Goal: Task Accomplishment & Management: Complete application form

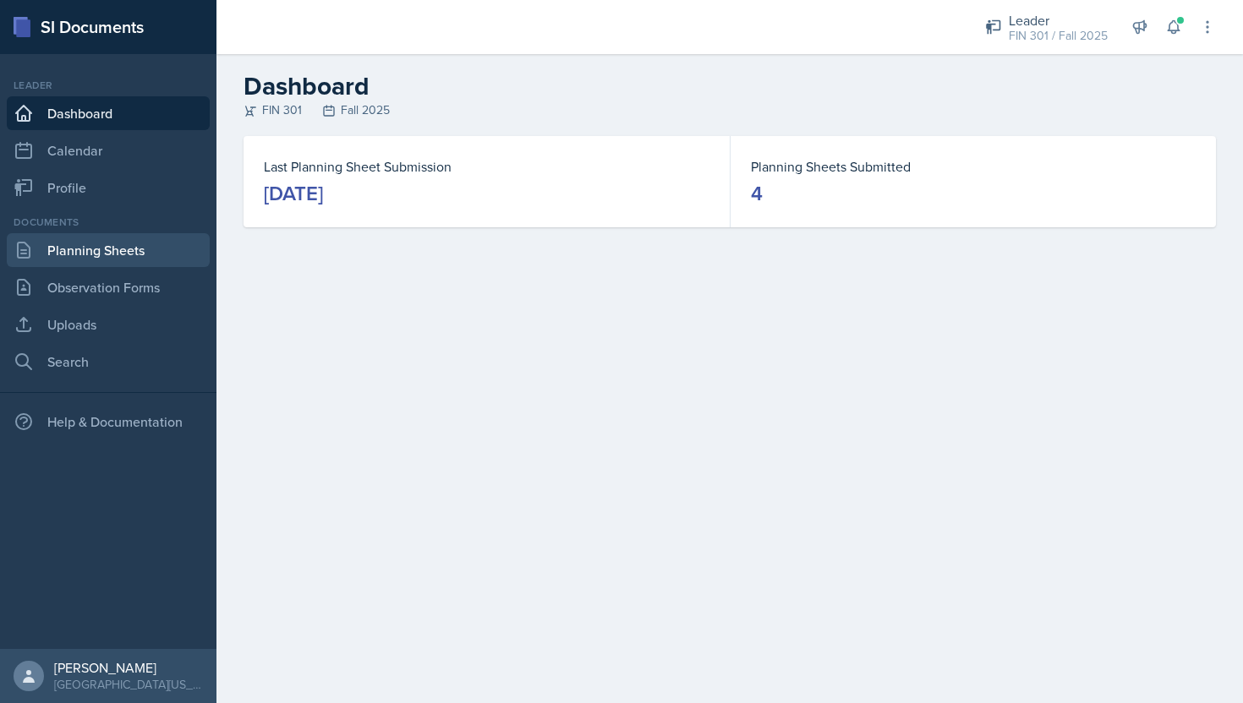
click at [142, 248] on link "Planning Sheets" at bounding box center [108, 250] width 203 height 34
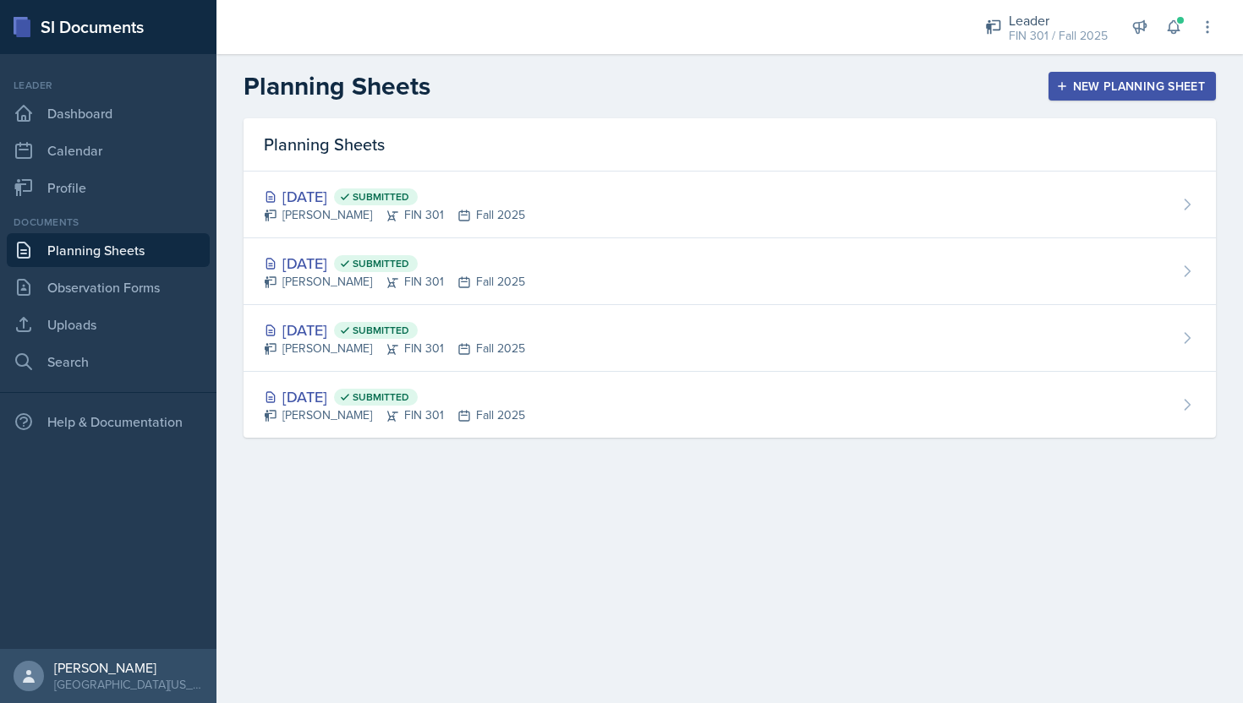
click at [1085, 79] on div "New Planning Sheet" at bounding box center [1131, 86] width 145 height 14
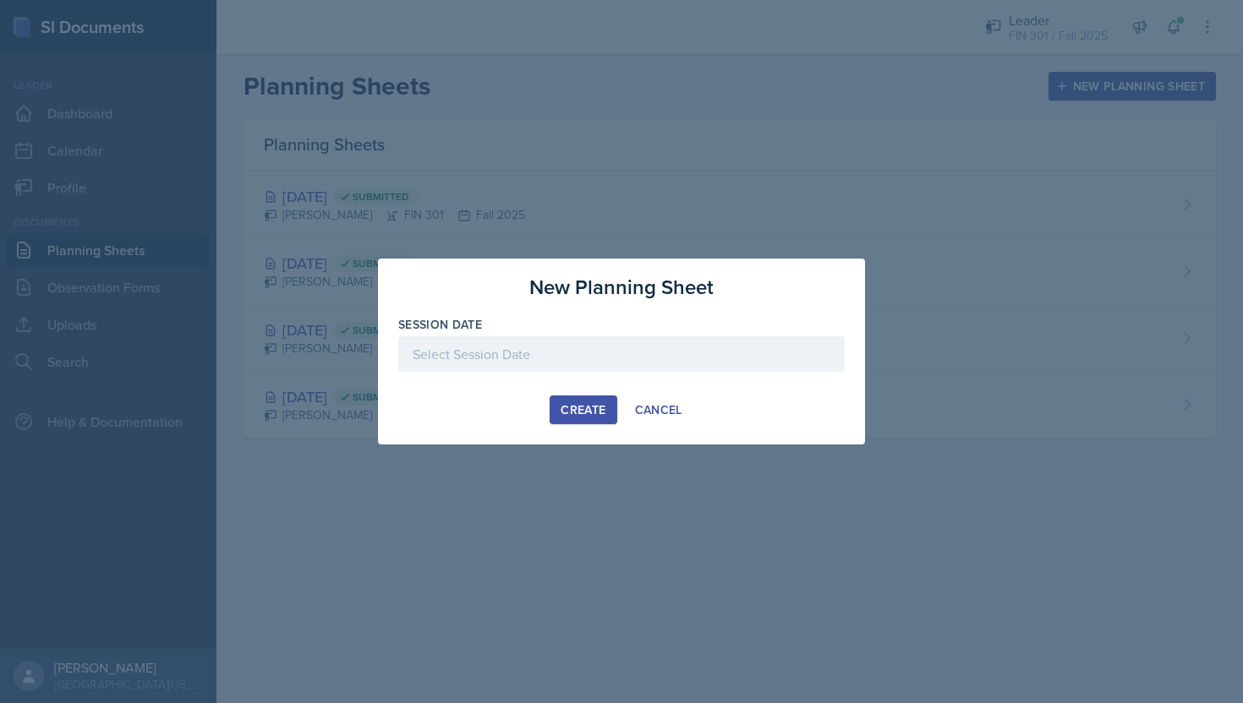
click at [620, 351] on div at bounding box center [621, 355] width 446 height 36
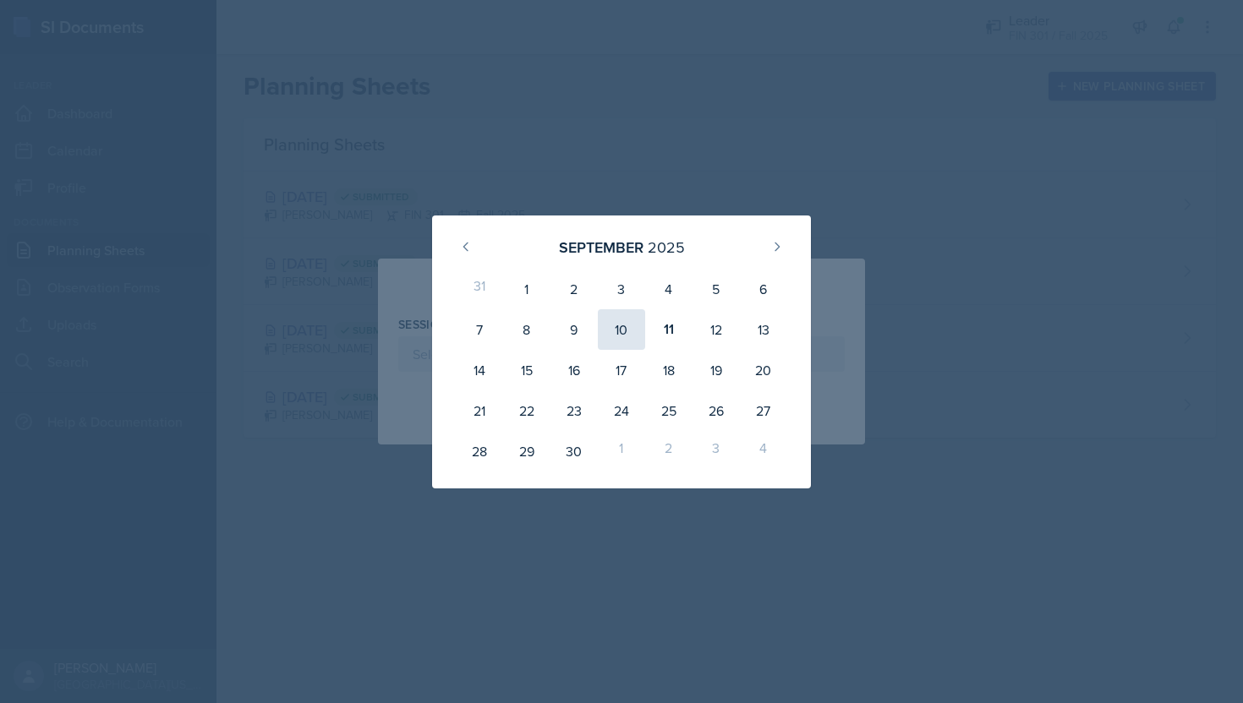
click at [620, 328] on div "10" at bounding box center [621, 329] width 47 height 41
type input "[DATE]"
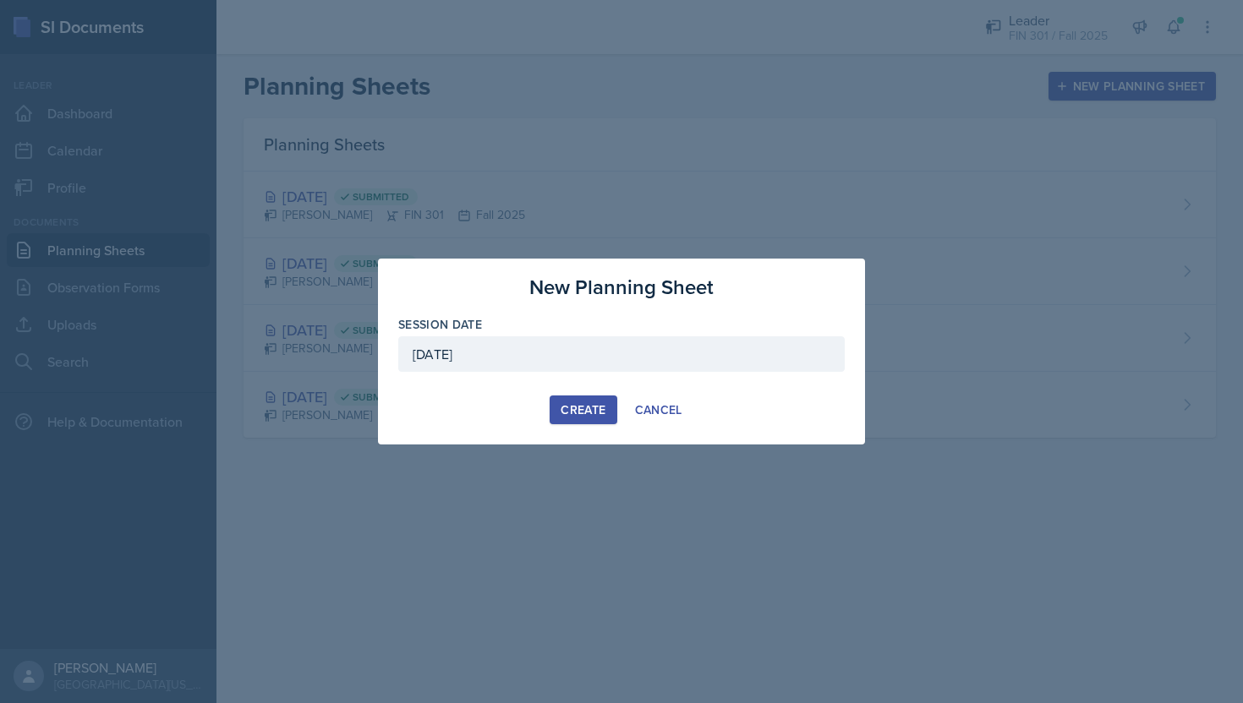
click at [588, 403] on div "Create" at bounding box center [583, 410] width 45 height 14
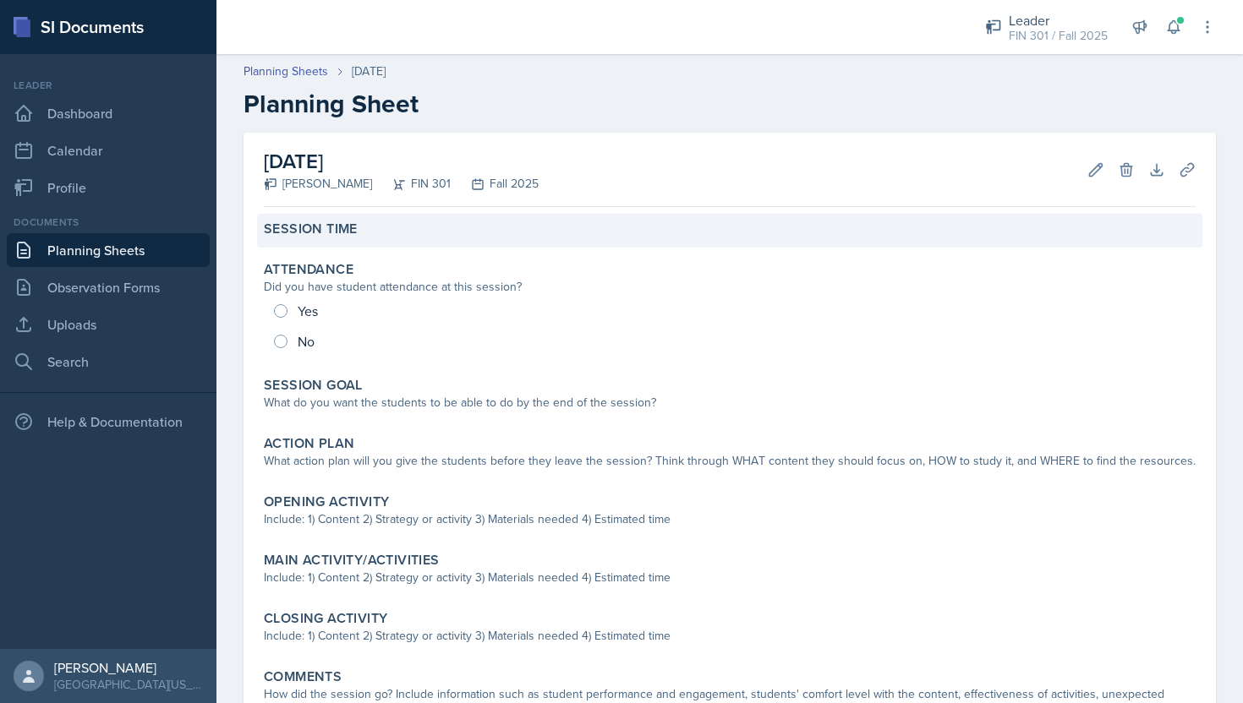
click at [357, 223] on label "Session Time" at bounding box center [311, 229] width 94 height 17
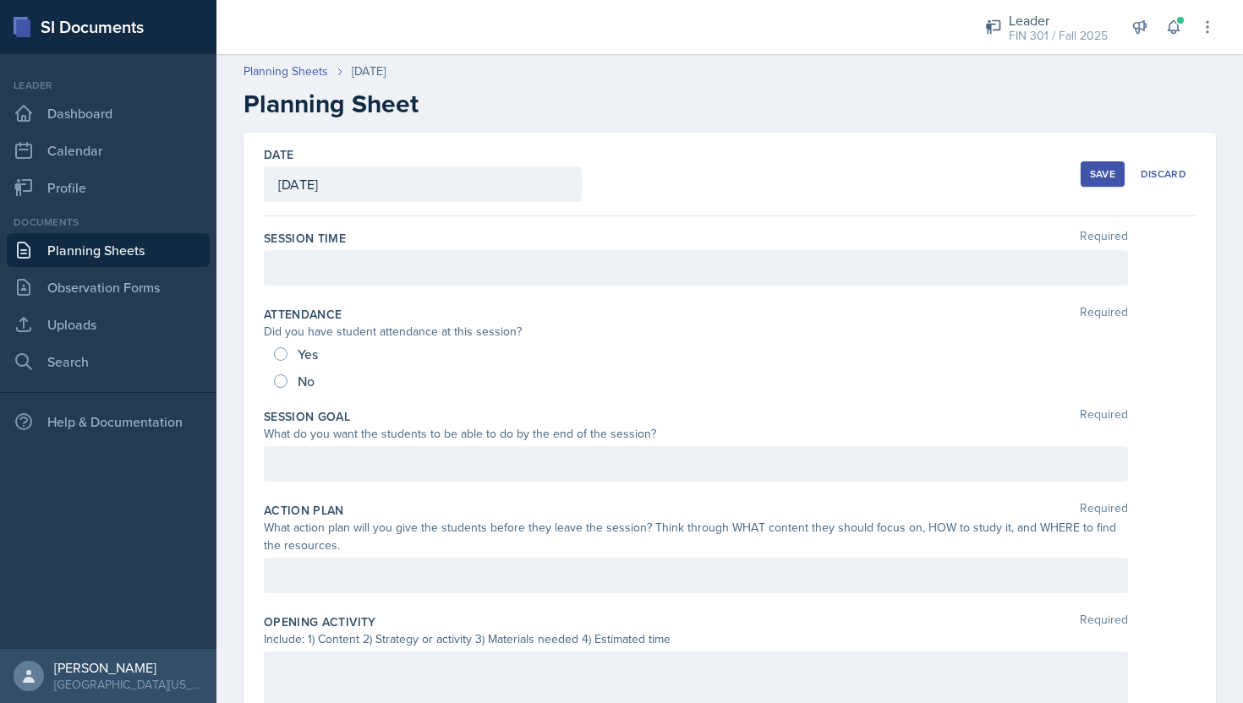
click at [346, 268] on div at bounding box center [696, 268] width 864 height 36
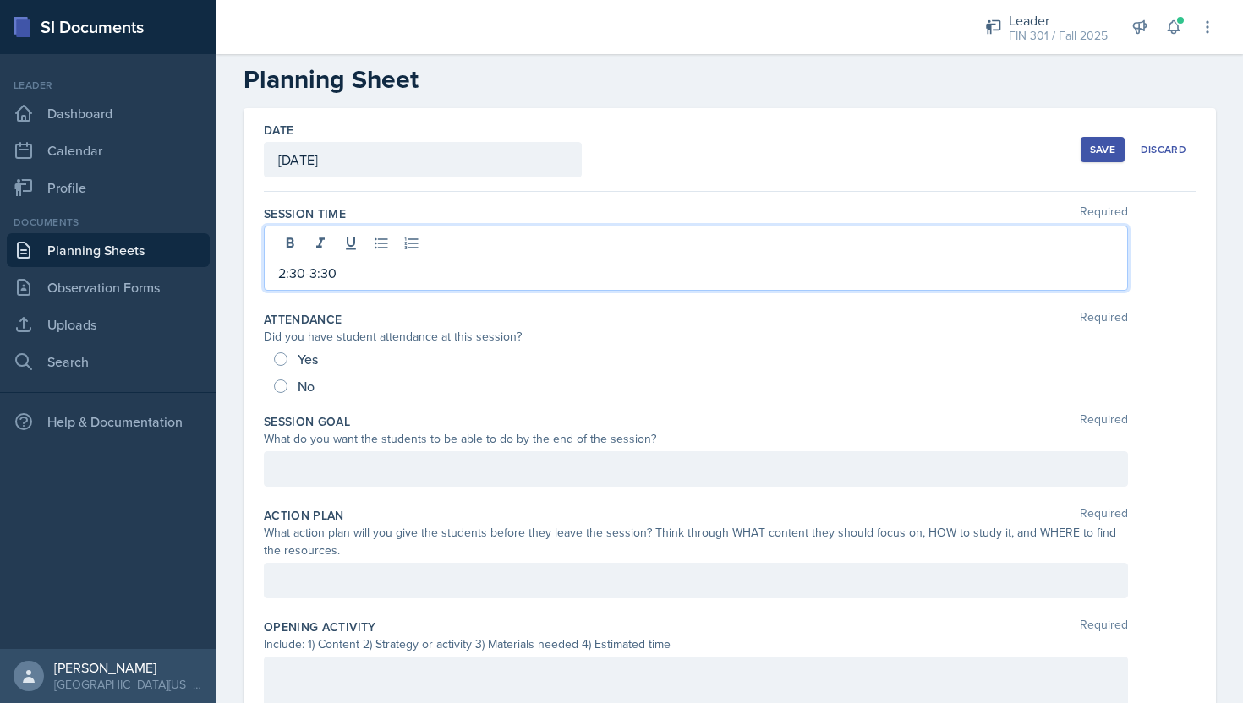
scroll to position [25, 0]
click at [283, 343] on div "Did you have student attendance at this session?" at bounding box center [696, 336] width 864 height 18
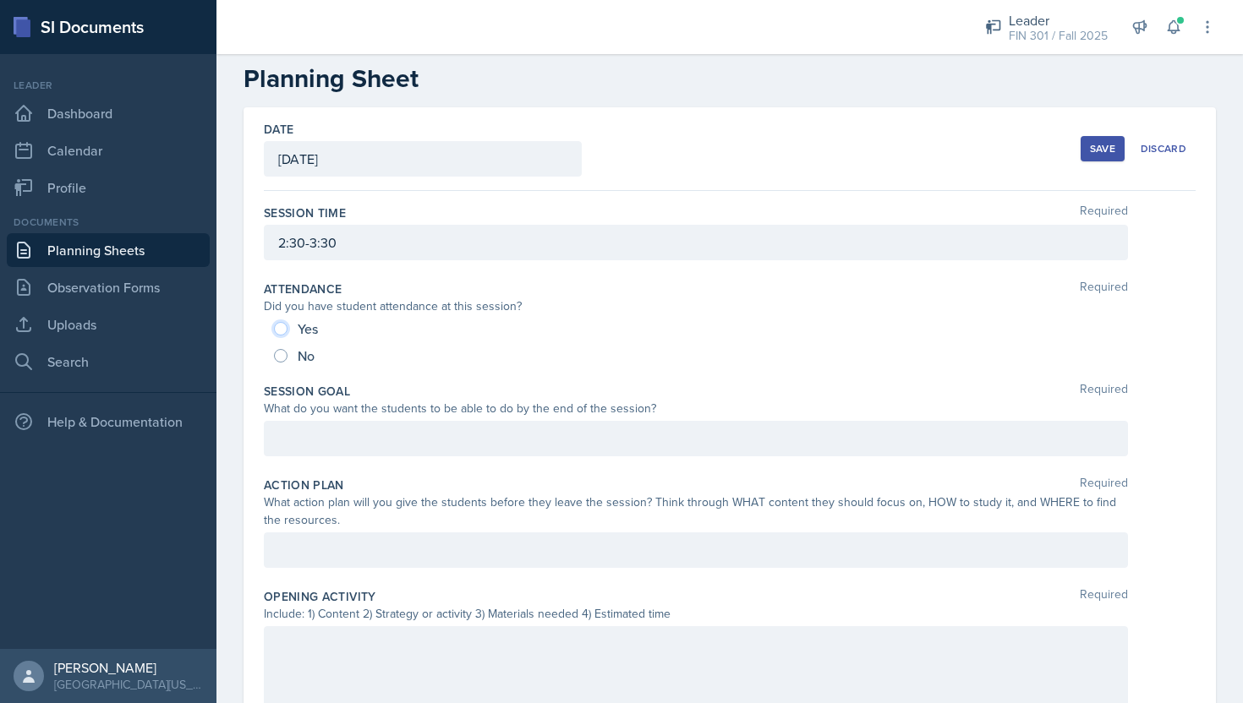
click at [279, 323] on input "Yes" at bounding box center [281, 329] width 14 height 14
radio input "true"
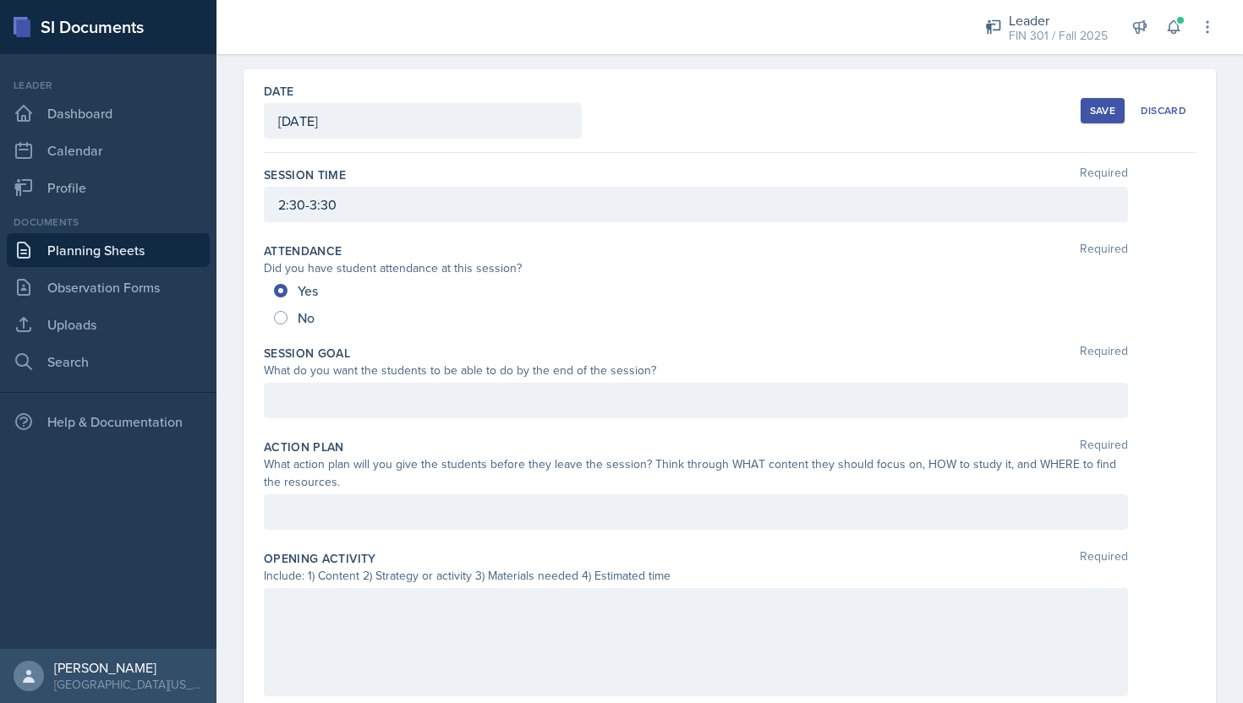
click at [381, 394] on p at bounding box center [695, 401] width 835 height 20
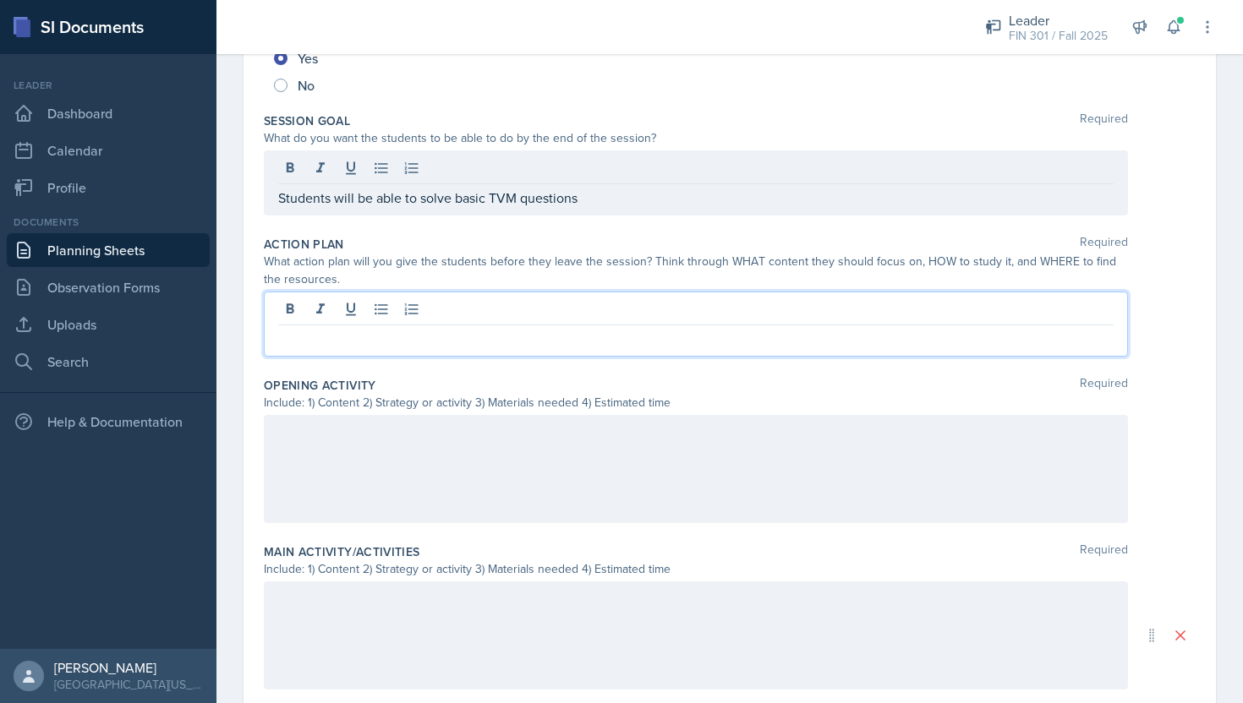
click at [514, 329] on p at bounding box center [695, 339] width 835 height 20
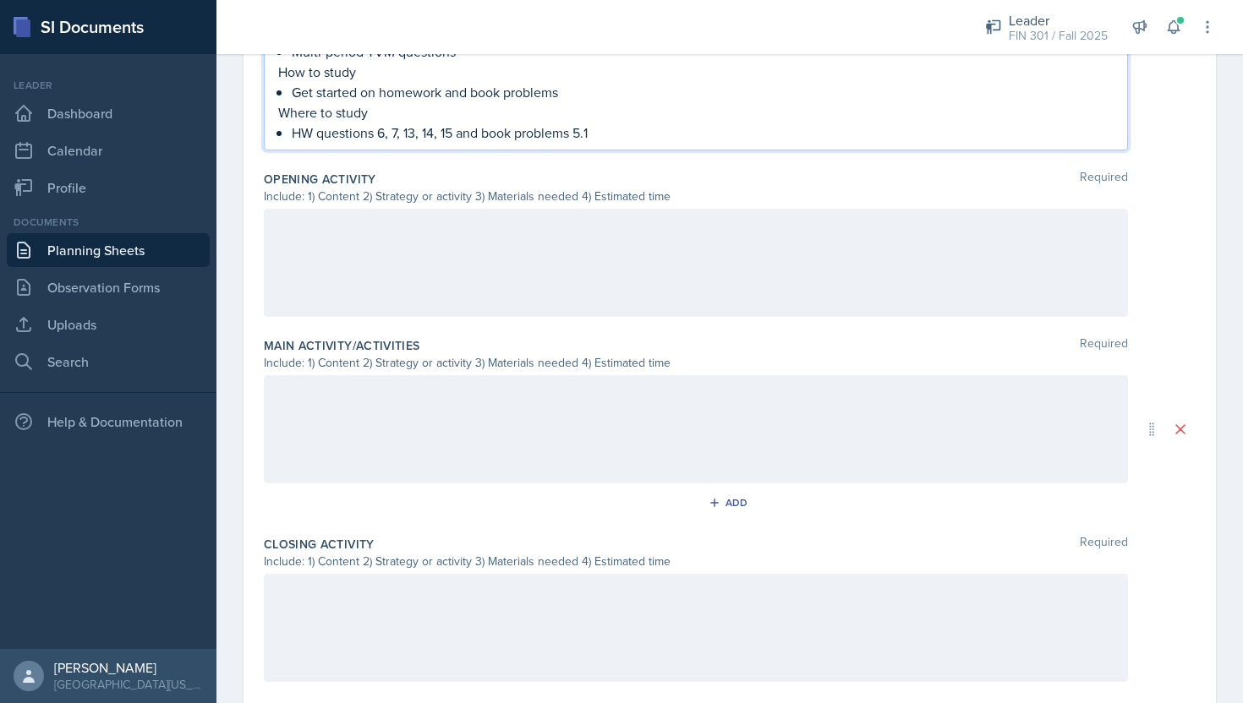
click at [454, 249] on div at bounding box center [696, 263] width 864 height 108
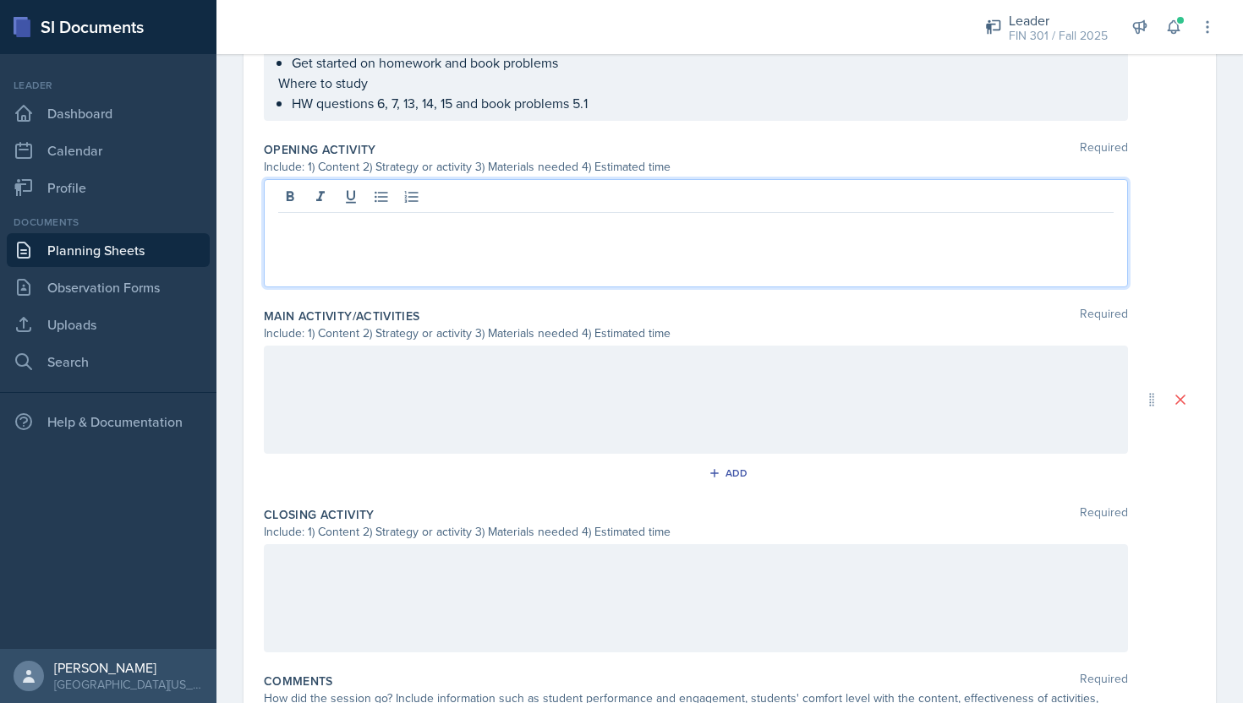
scroll to position [574, 0]
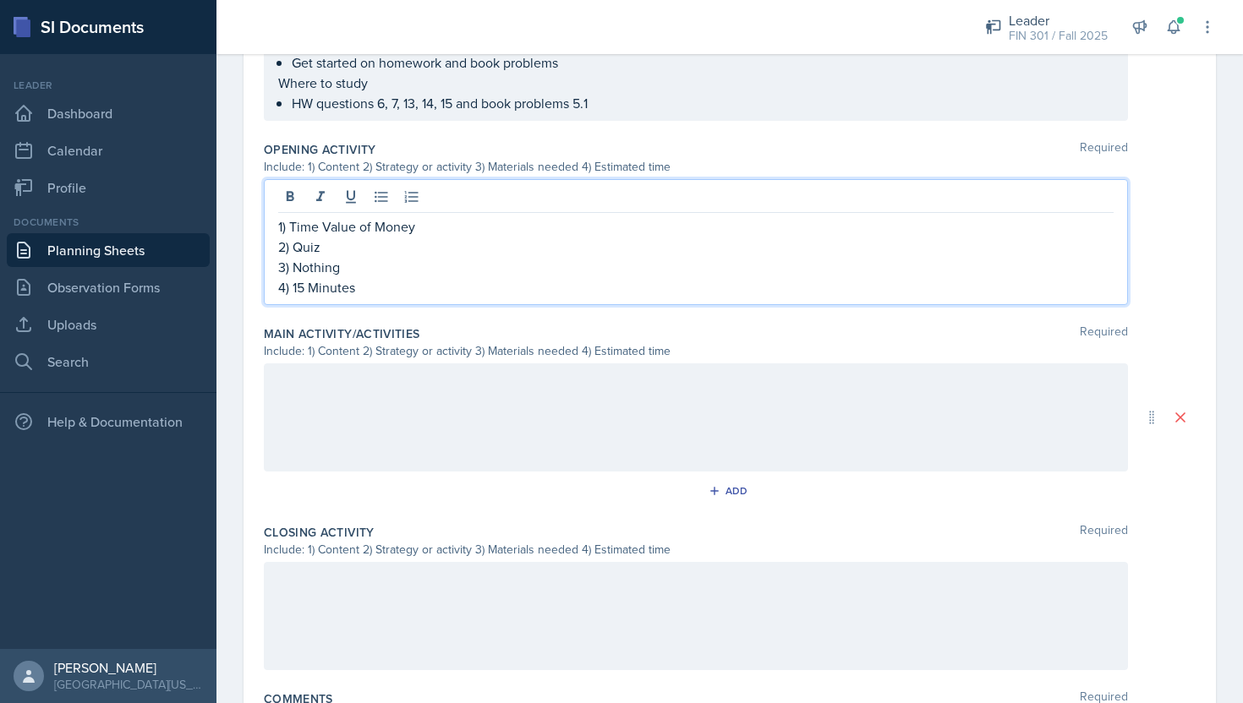
click at [356, 401] on div at bounding box center [696, 418] width 864 height 108
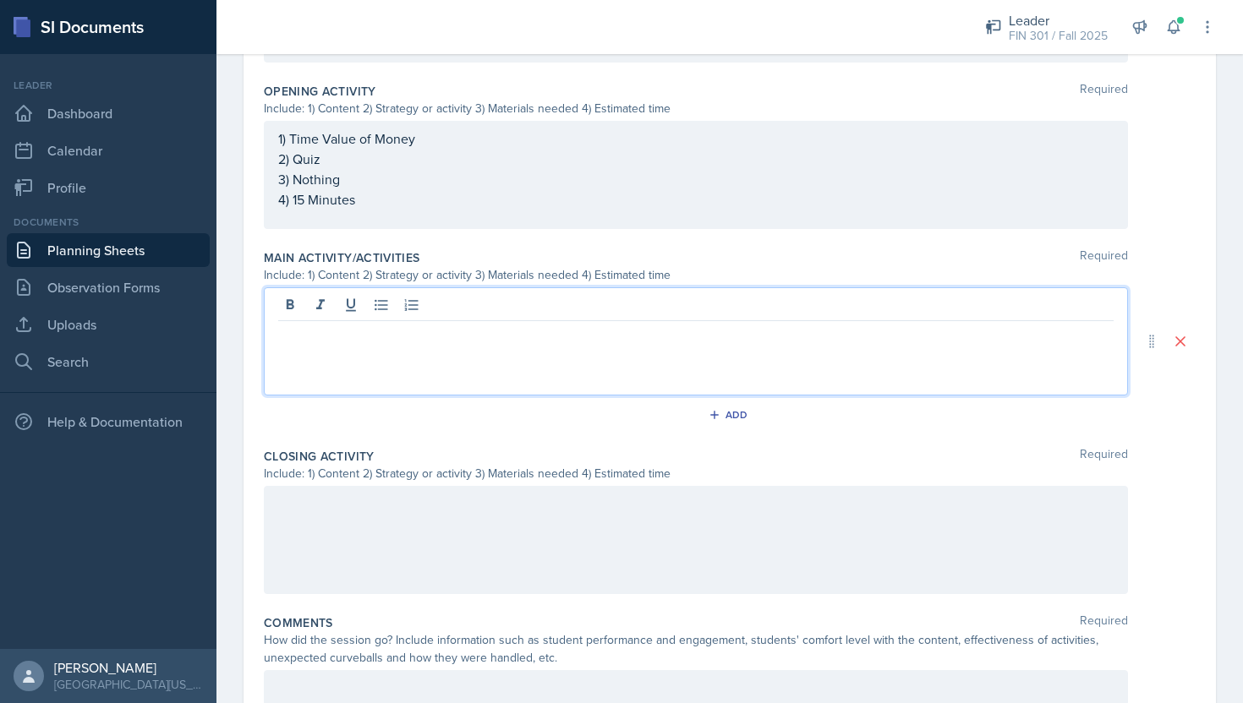
scroll to position [633, 0]
drag, startPoint x: 418, startPoint y: 344, endPoint x: 342, endPoint y: 338, distance: 75.5
click at [342, 338] on div "1) TVM Exam Questions 2)" at bounding box center [695, 344] width 835 height 41
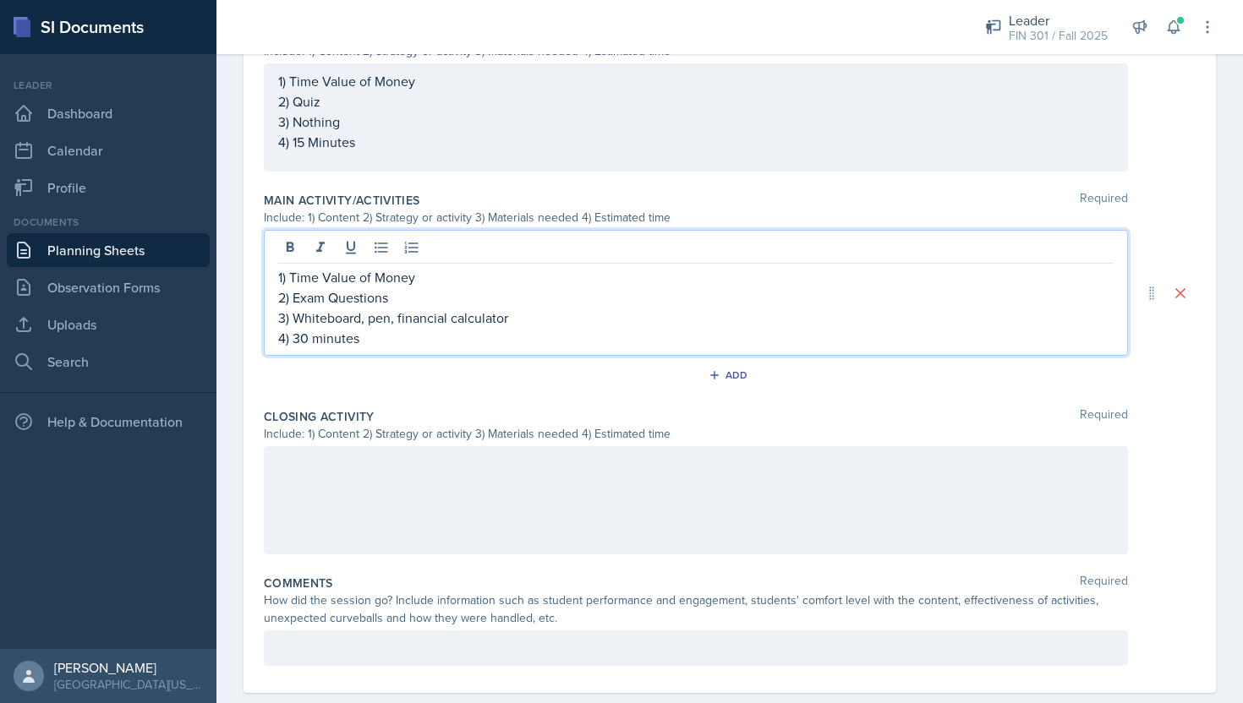
scroll to position [720, 0]
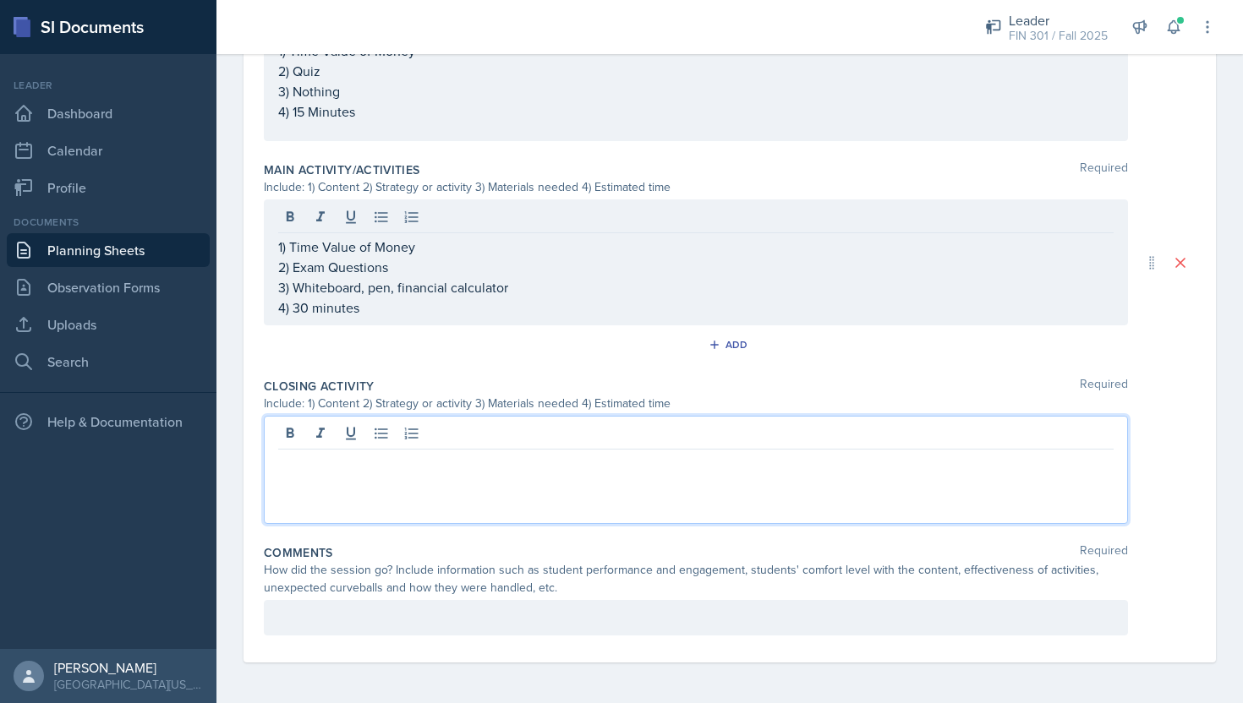
click at [382, 438] on div at bounding box center [696, 470] width 864 height 108
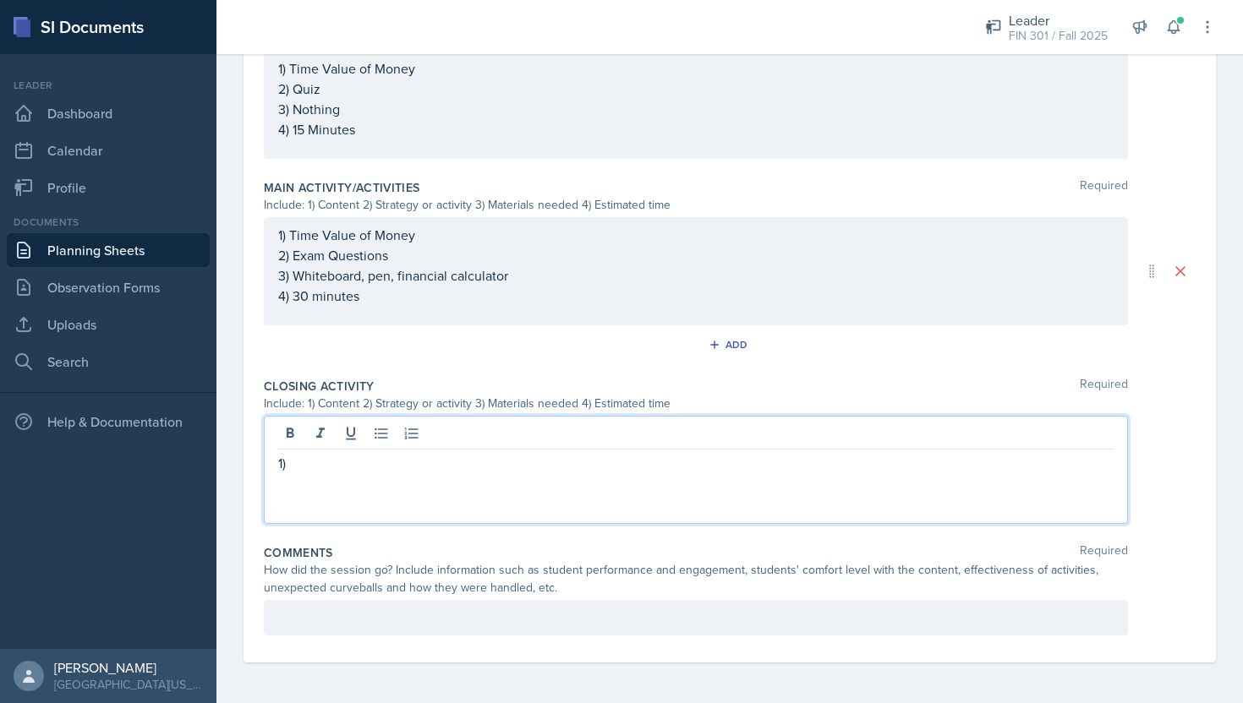
click at [424, 236] on div "1) Time Value of Money 2) Exam Questions 3) Whiteboard, pen, financial calculat…" at bounding box center [696, 271] width 864 height 108
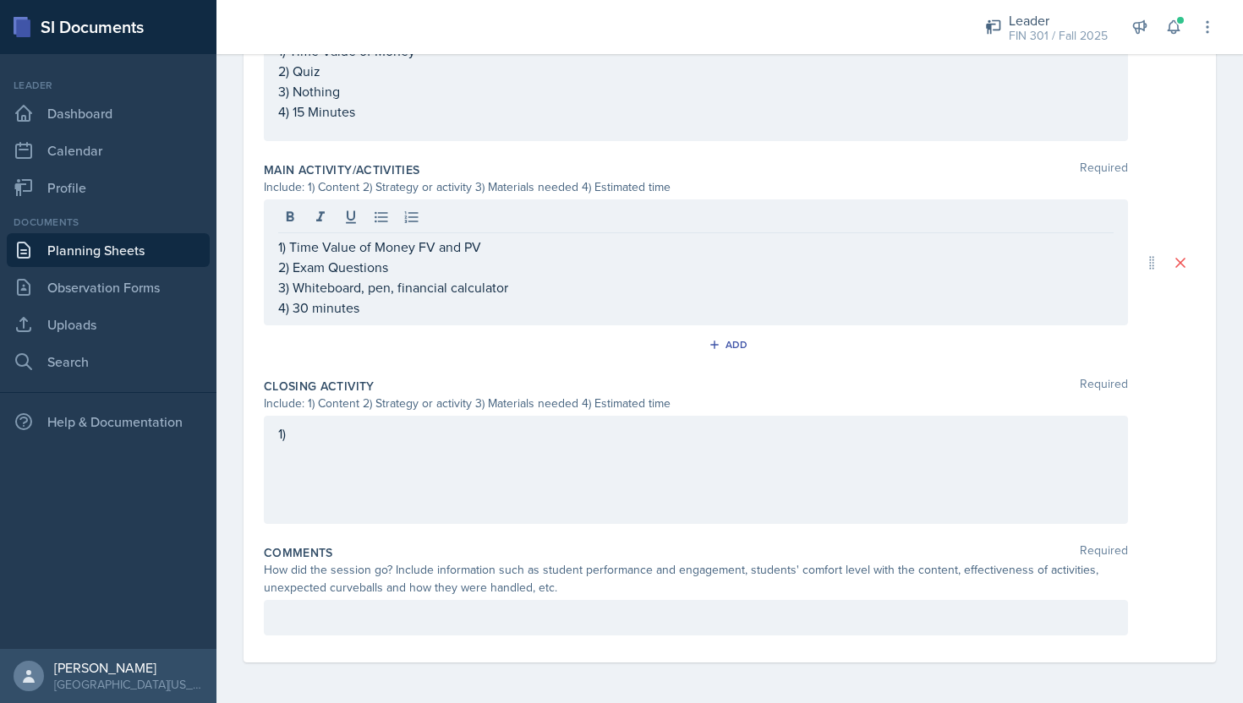
click at [321, 450] on div "1)" at bounding box center [696, 470] width 864 height 108
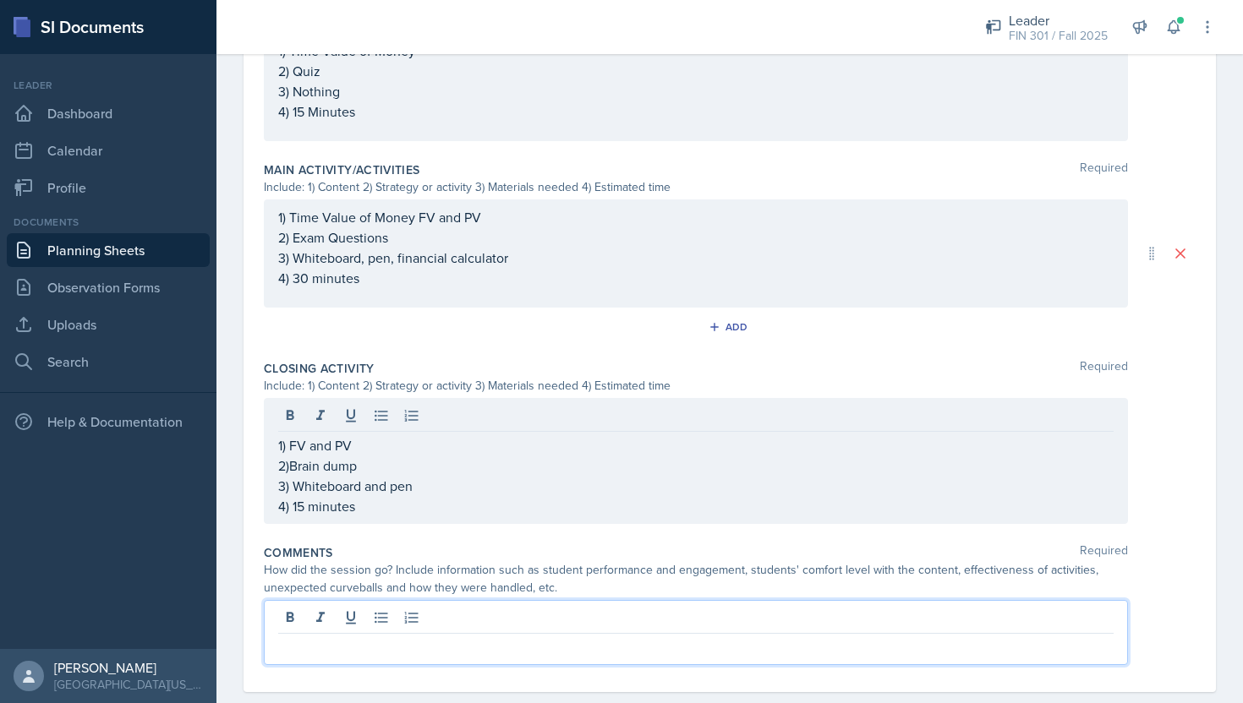
scroll to position [714, 0]
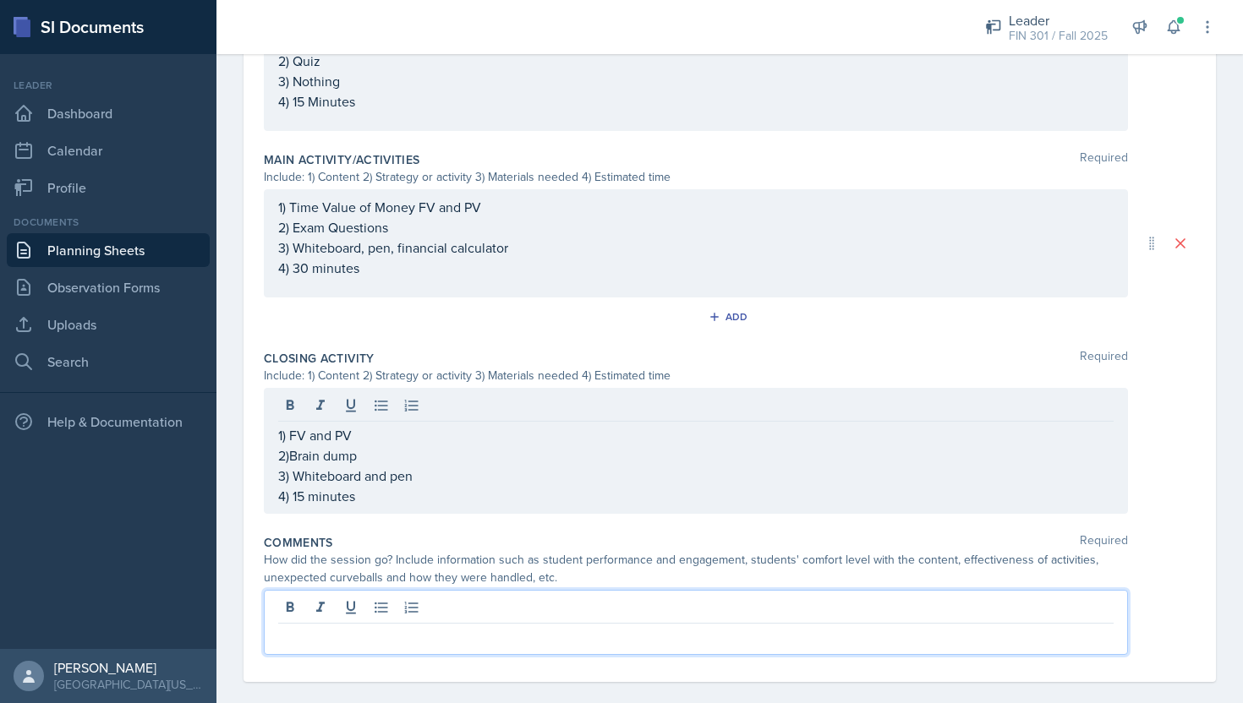
click at [346, 611] on div at bounding box center [696, 622] width 864 height 65
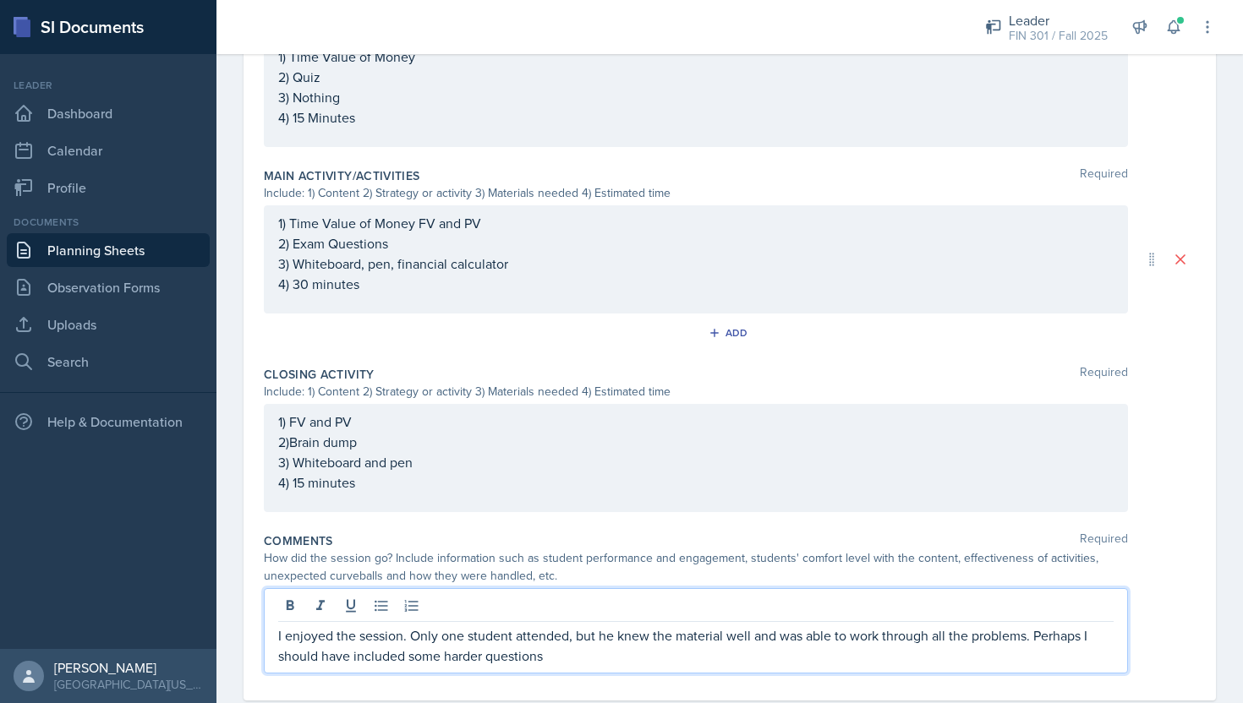
click at [566, 666] on div "I enjoyed the session. Only one student attended, but he knew the material well…" at bounding box center [696, 631] width 864 height 85
click at [559, 662] on p "I enjoyed the session. Only one student attended, but he knew the material well…" at bounding box center [695, 646] width 835 height 41
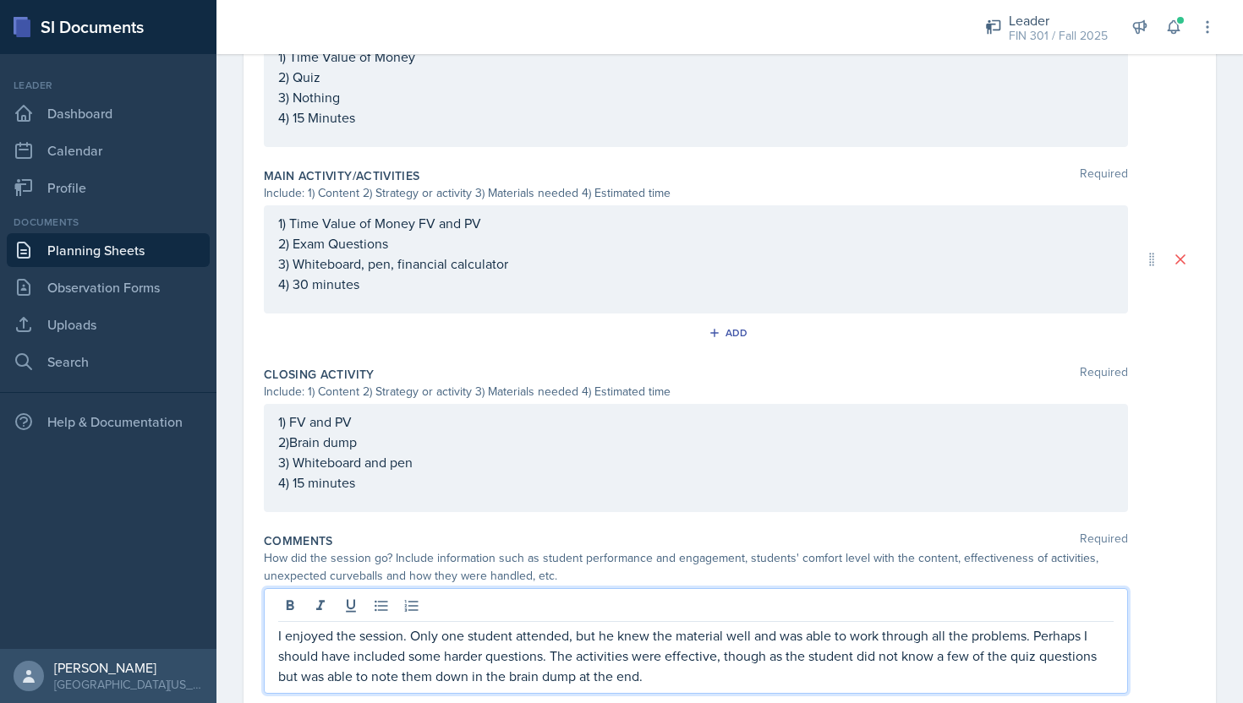
click at [738, 679] on p "I enjoyed the session. Only one student attended, but he knew the material well…" at bounding box center [695, 656] width 835 height 61
click at [725, 682] on p "I enjoyed the session. Only one student attended, but he knew the material well…" at bounding box center [695, 656] width 835 height 61
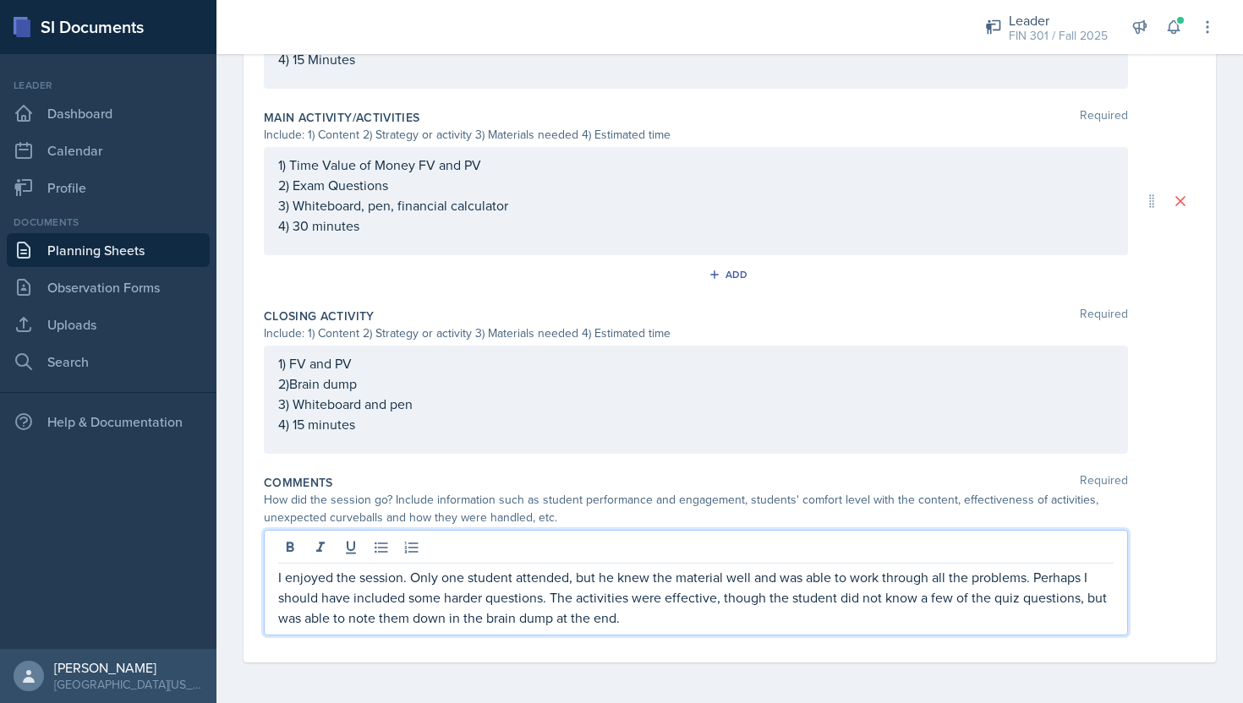
scroll to position [0, 0]
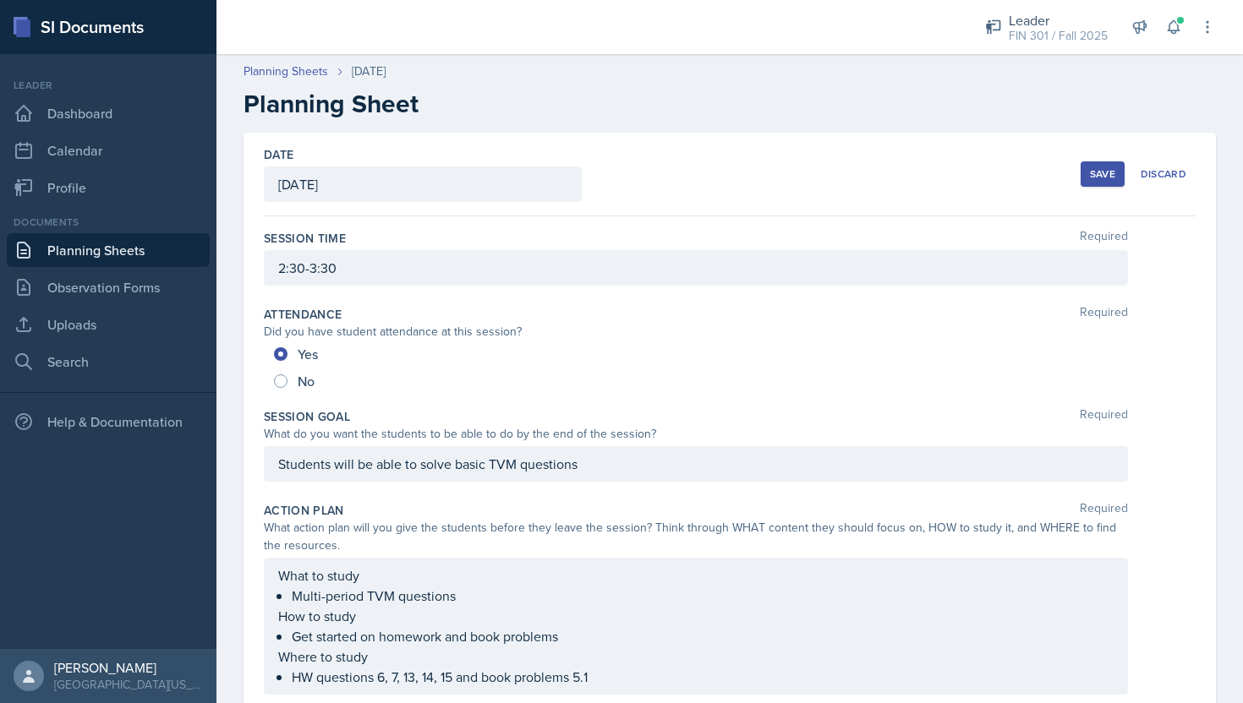
click at [1084, 174] on button "Save" at bounding box center [1103, 173] width 44 height 25
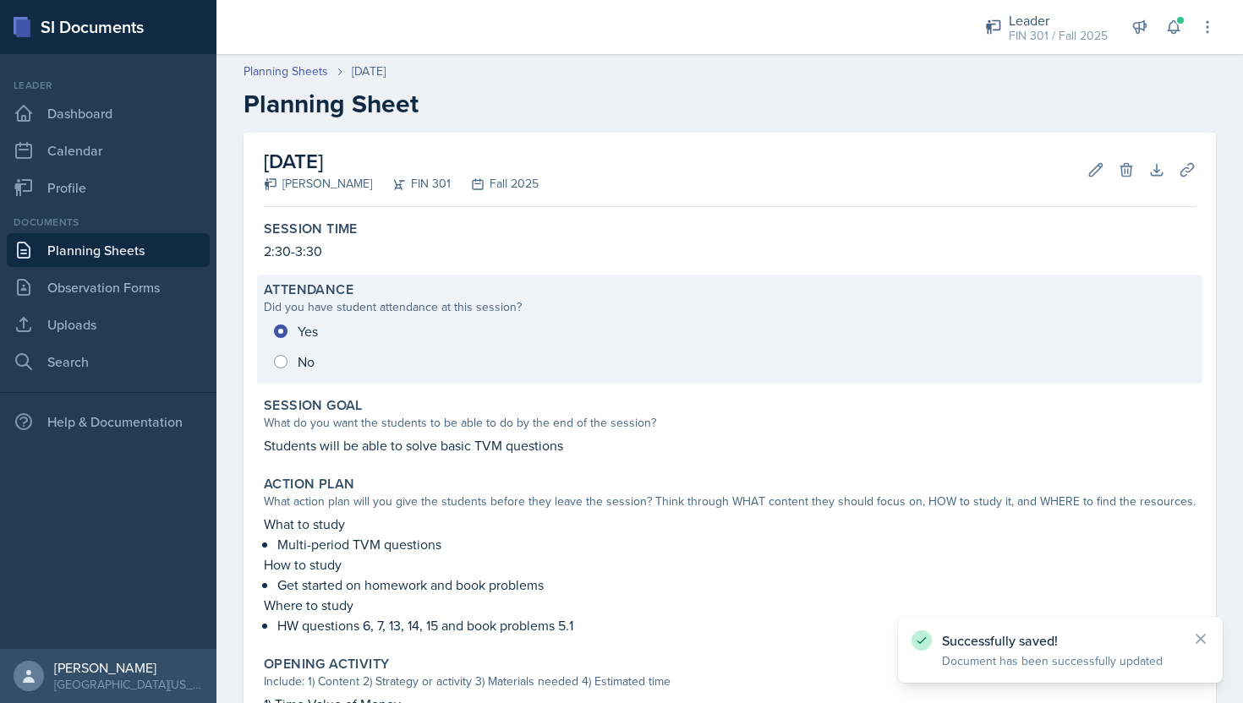
scroll to position [605, 0]
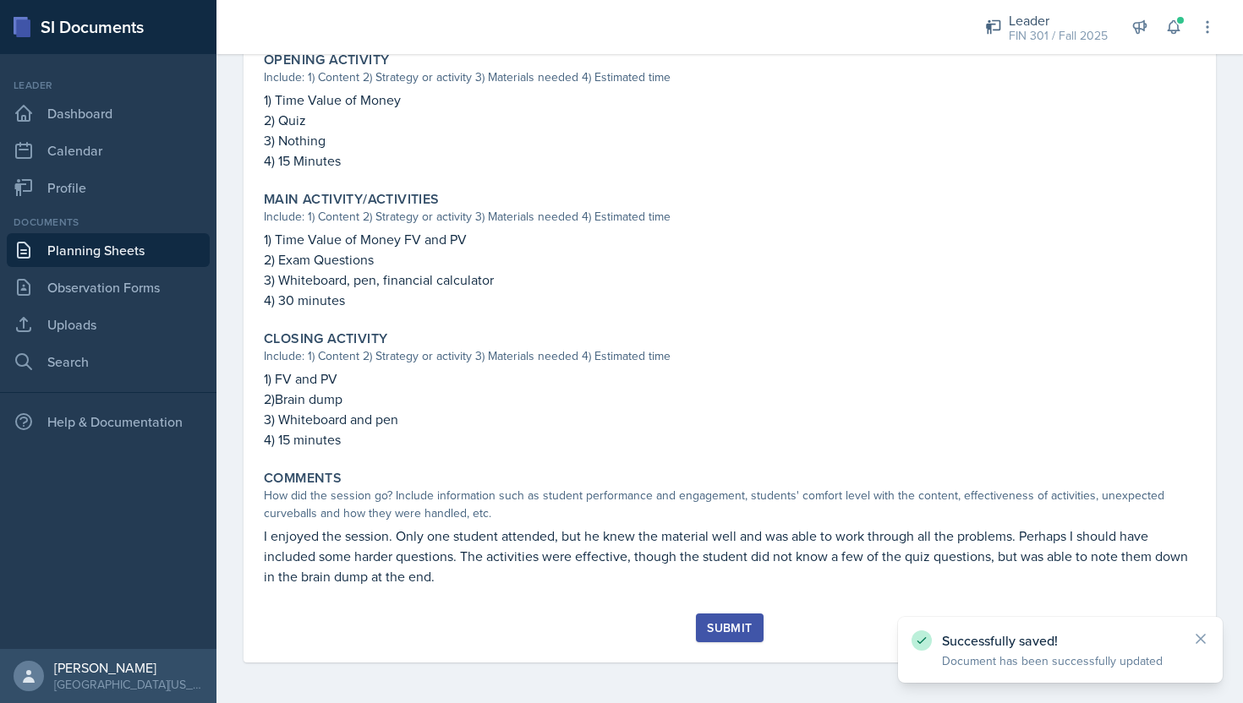
click at [705, 618] on button "Submit" at bounding box center [729, 628] width 67 height 29
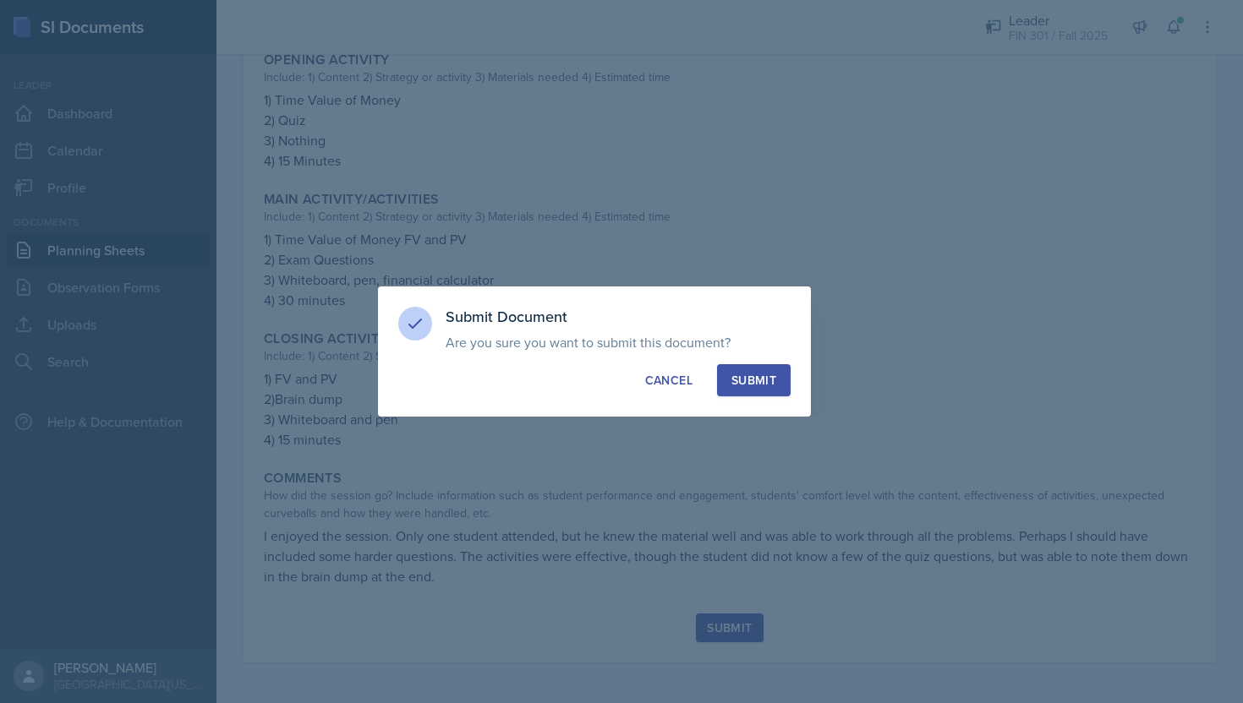
click at [763, 386] on div "Submit" at bounding box center [753, 380] width 45 height 17
radio input "true"
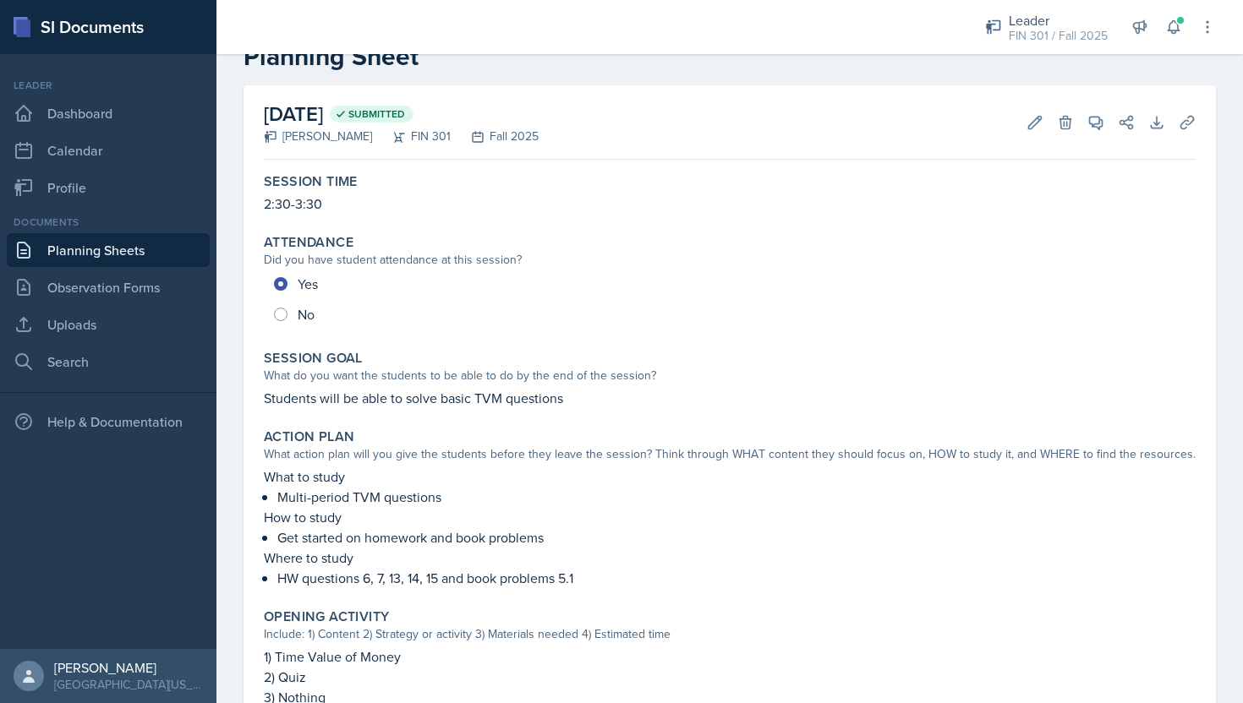
scroll to position [0, 0]
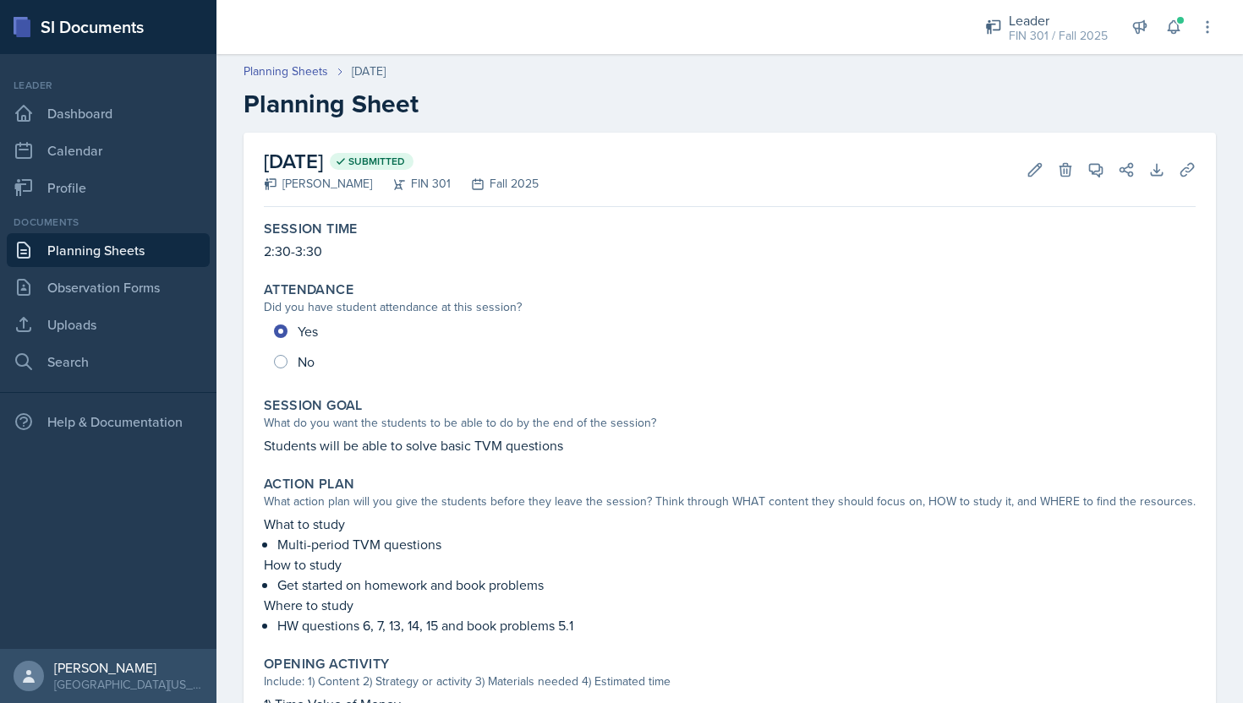
click at [87, 262] on link "Planning Sheets" at bounding box center [108, 250] width 203 height 34
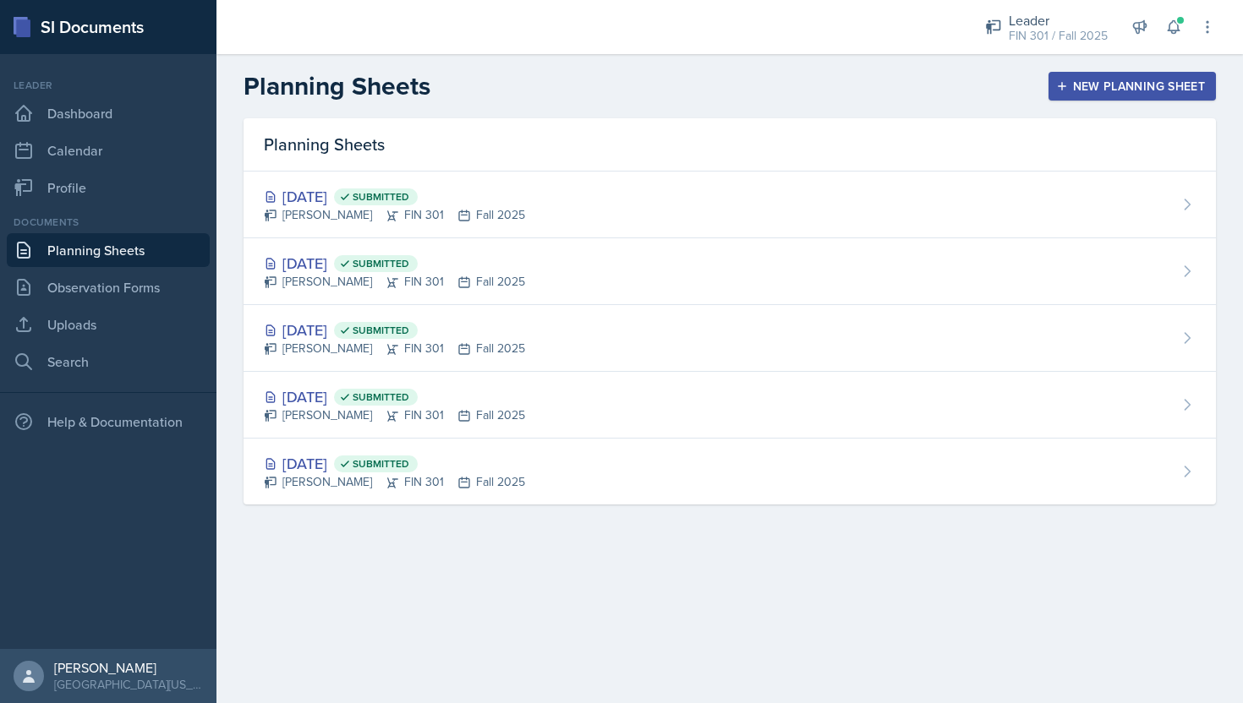
click at [1071, 84] on div "New Planning Sheet" at bounding box center [1131, 86] width 145 height 14
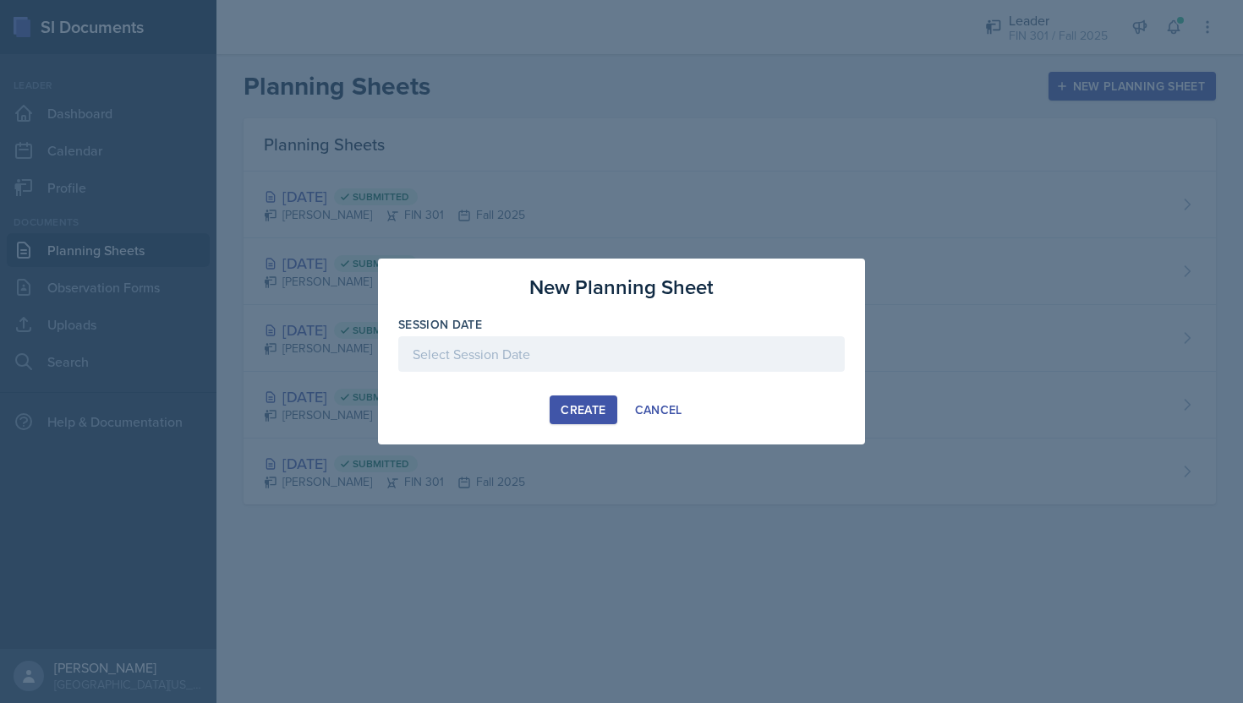
click at [548, 354] on div at bounding box center [621, 355] width 446 height 36
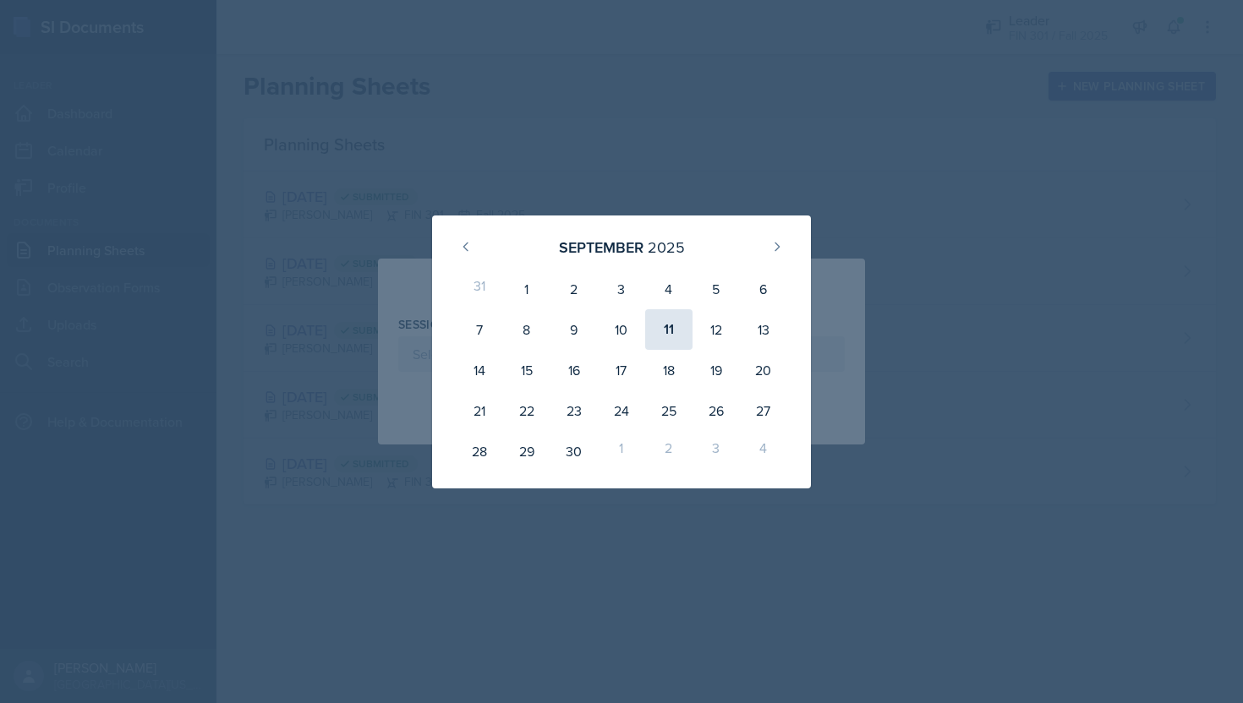
click at [671, 329] on div "11" at bounding box center [668, 329] width 47 height 41
type input "[DATE]"
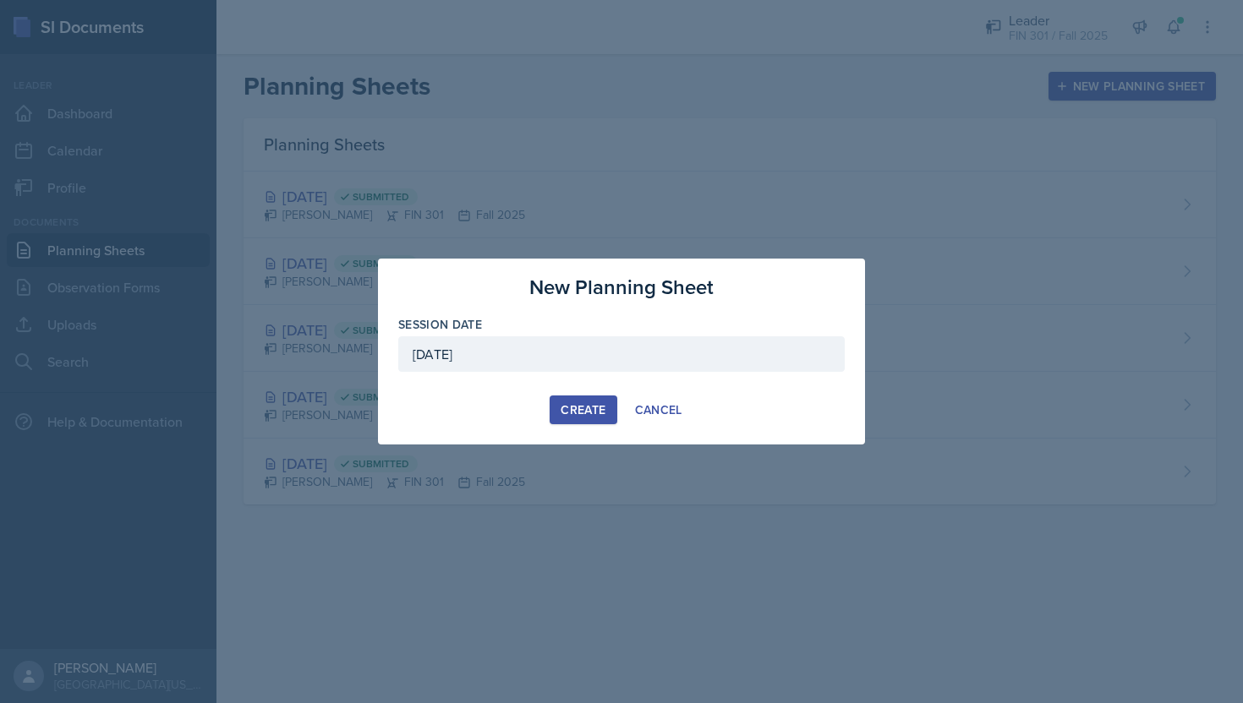
click at [599, 404] on div "Create" at bounding box center [583, 410] width 45 height 14
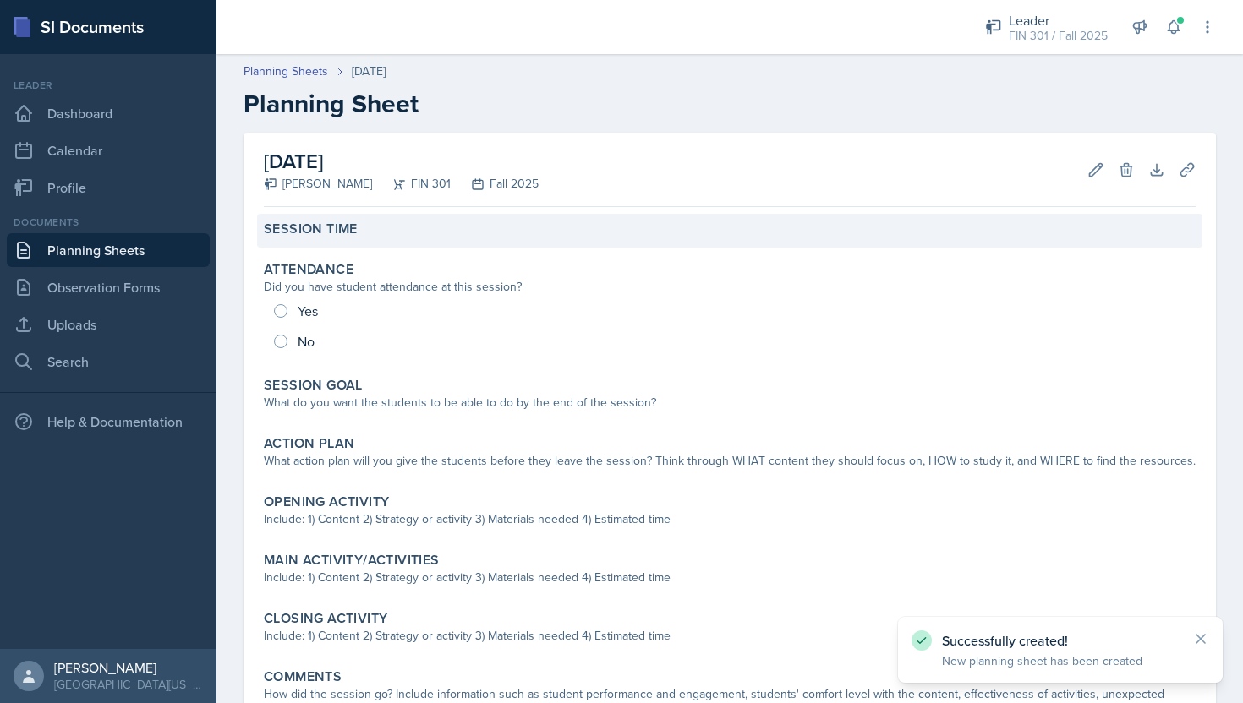
click at [376, 236] on div "Session Time" at bounding box center [730, 229] width 932 height 17
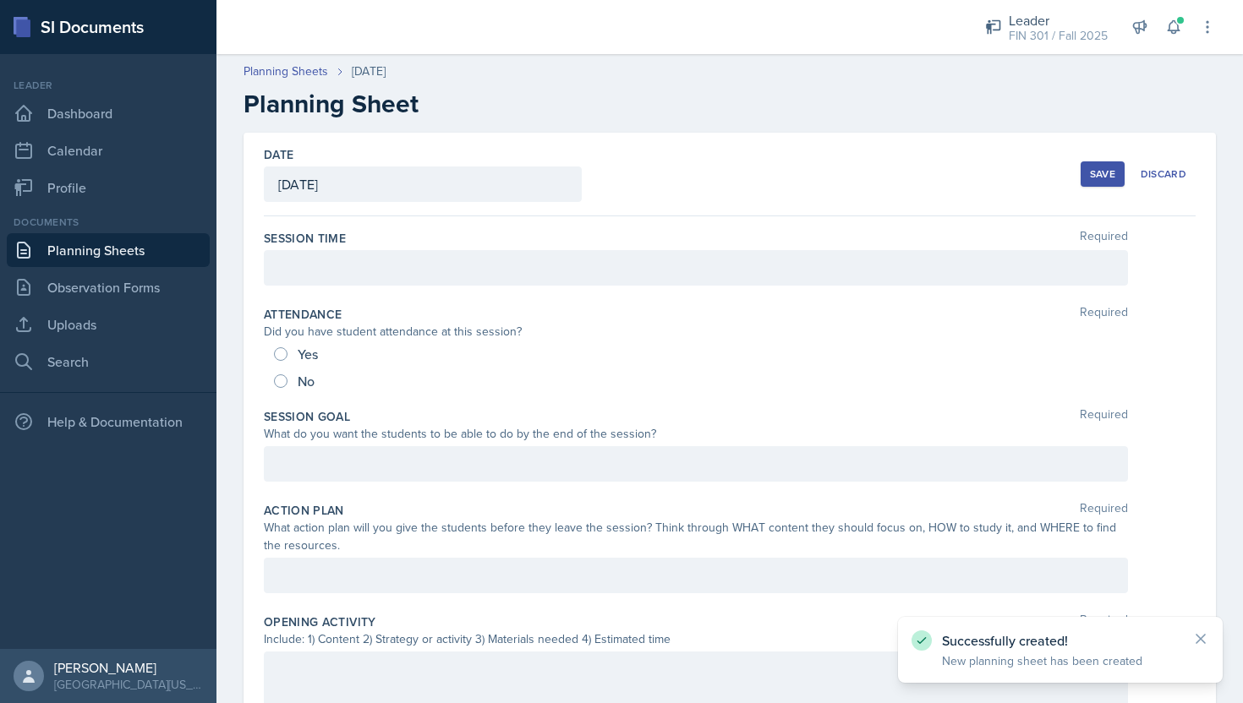
click at [359, 268] on div at bounding box center [696, 268] width 864 height 36
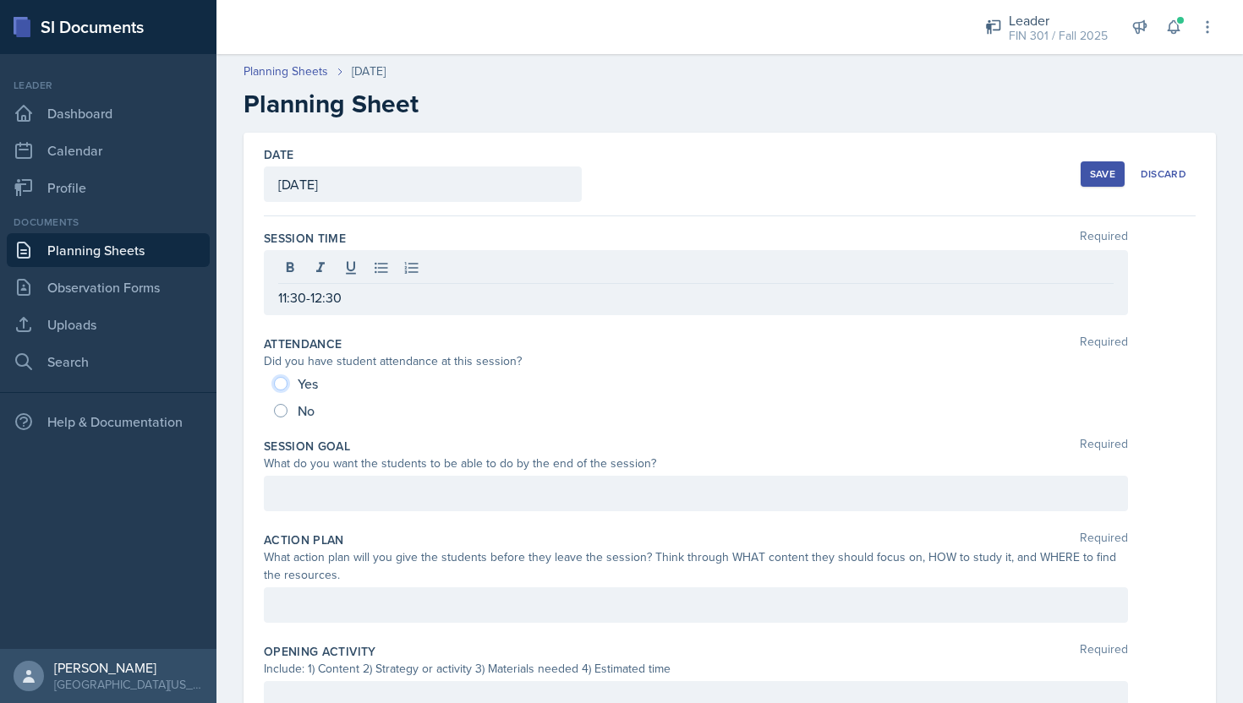
click at [274, 380] on input "Yes" at bounding box center [281, 384] width 14 height 14
radio input "true"
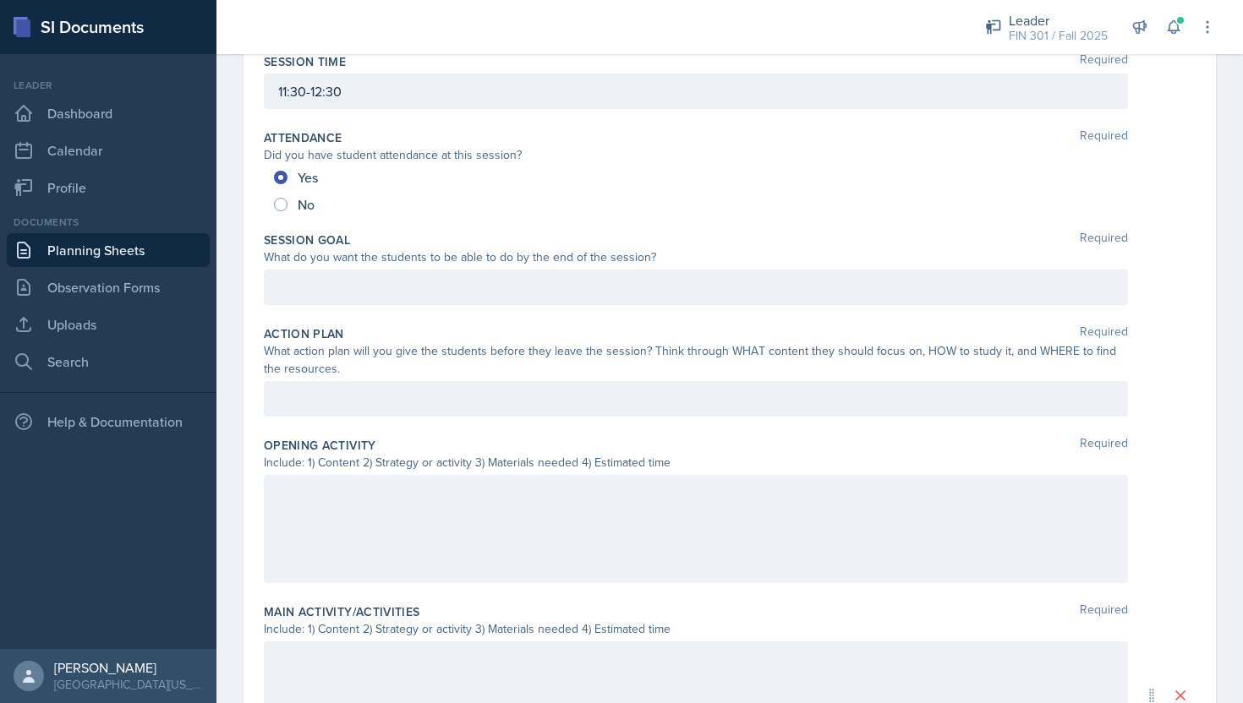
click at [468, 280] on p at bounding box center [695, 287] width 835 height 20
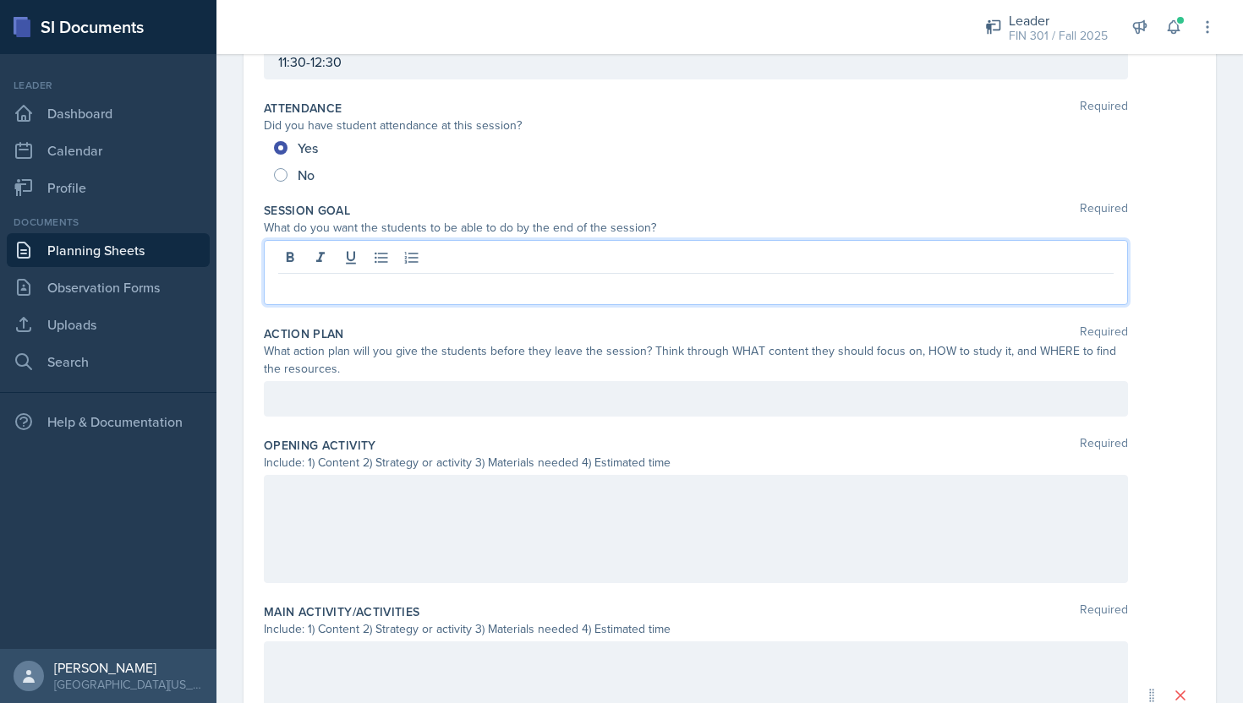
paste div
click at [446, 389] on div at bounding box center [696, 399] width 864 height 36
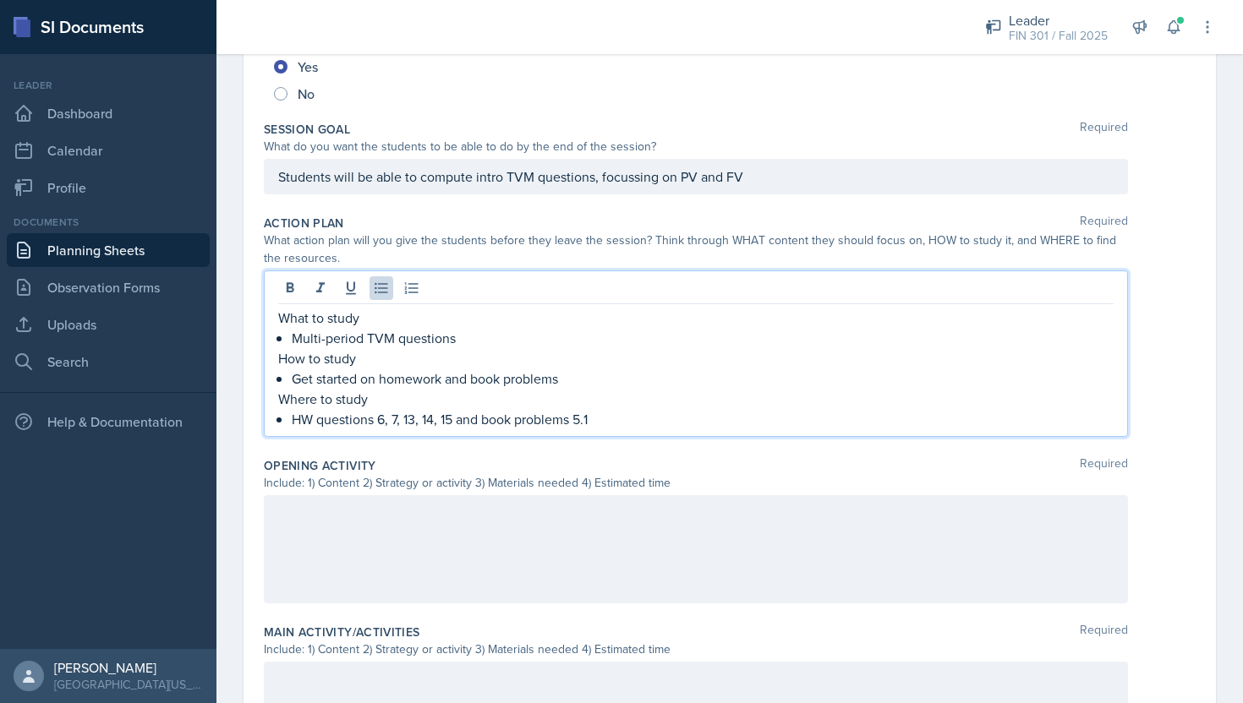
scroll to position [315, 0]
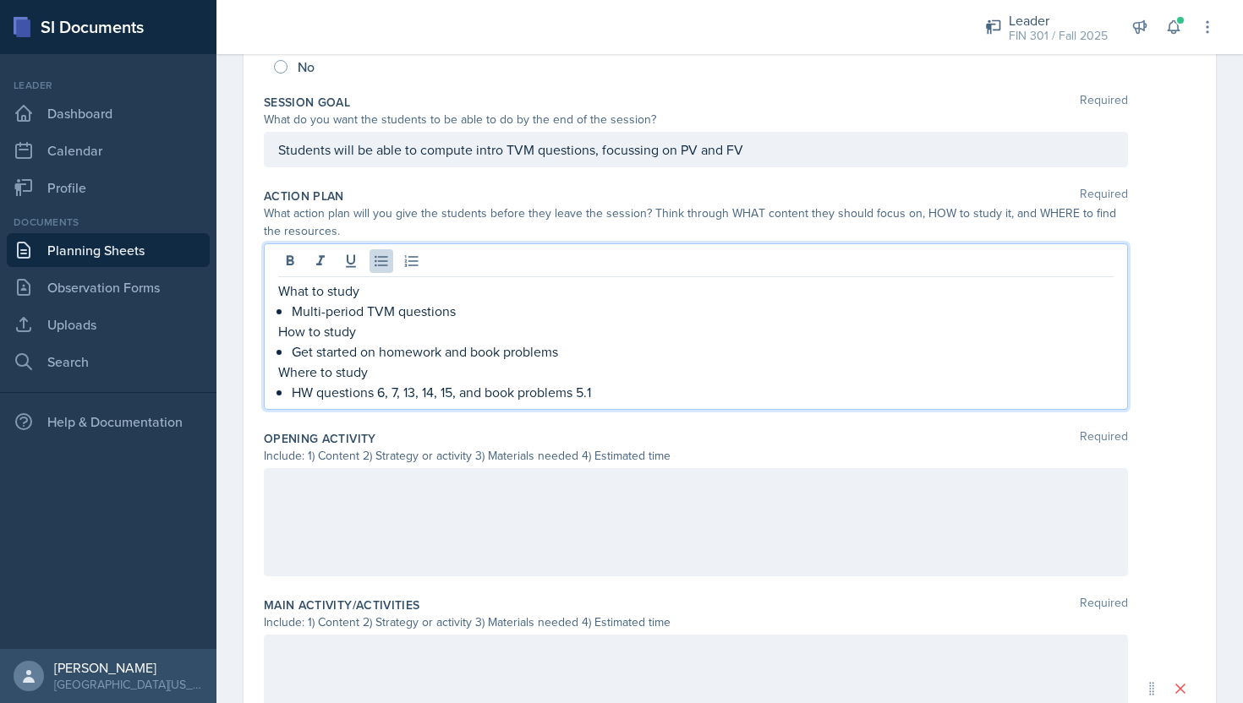
click at [396, 473] on div at bounding box center [696, 522] width 864 height 108
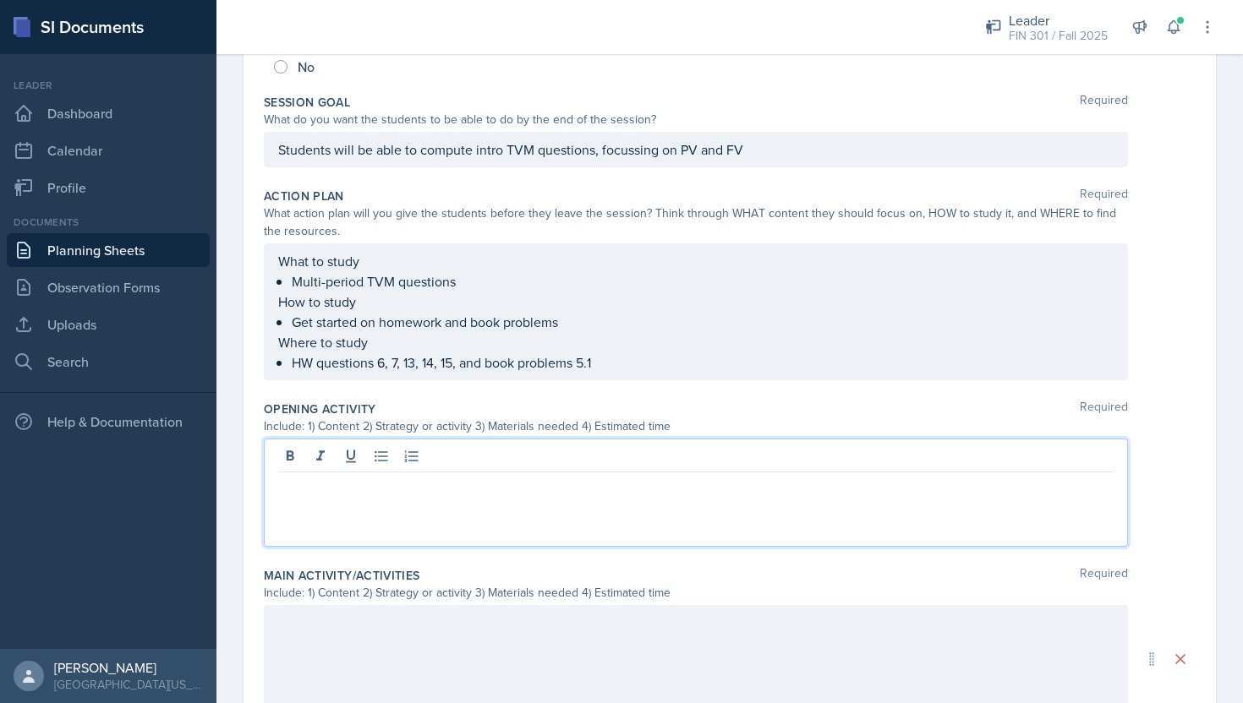
scroll to position [344, 0]
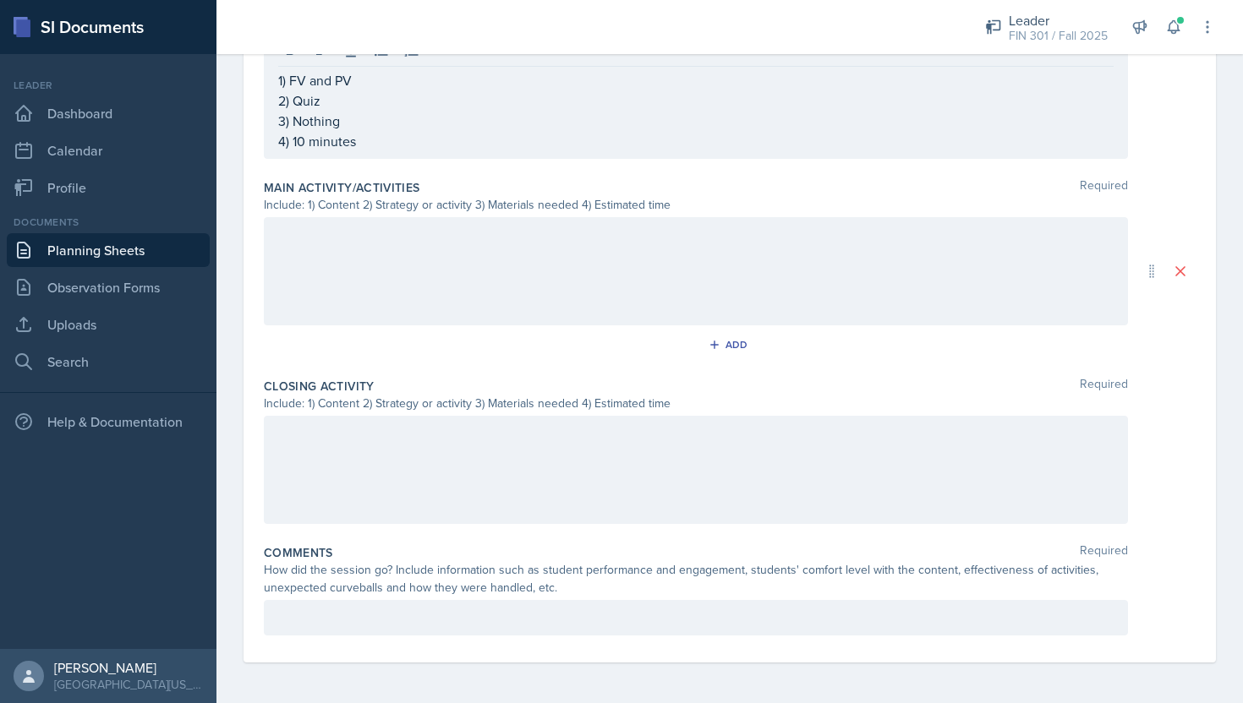
click at [397, 219] on div at bounding box center [696, 271] width 864 height 108
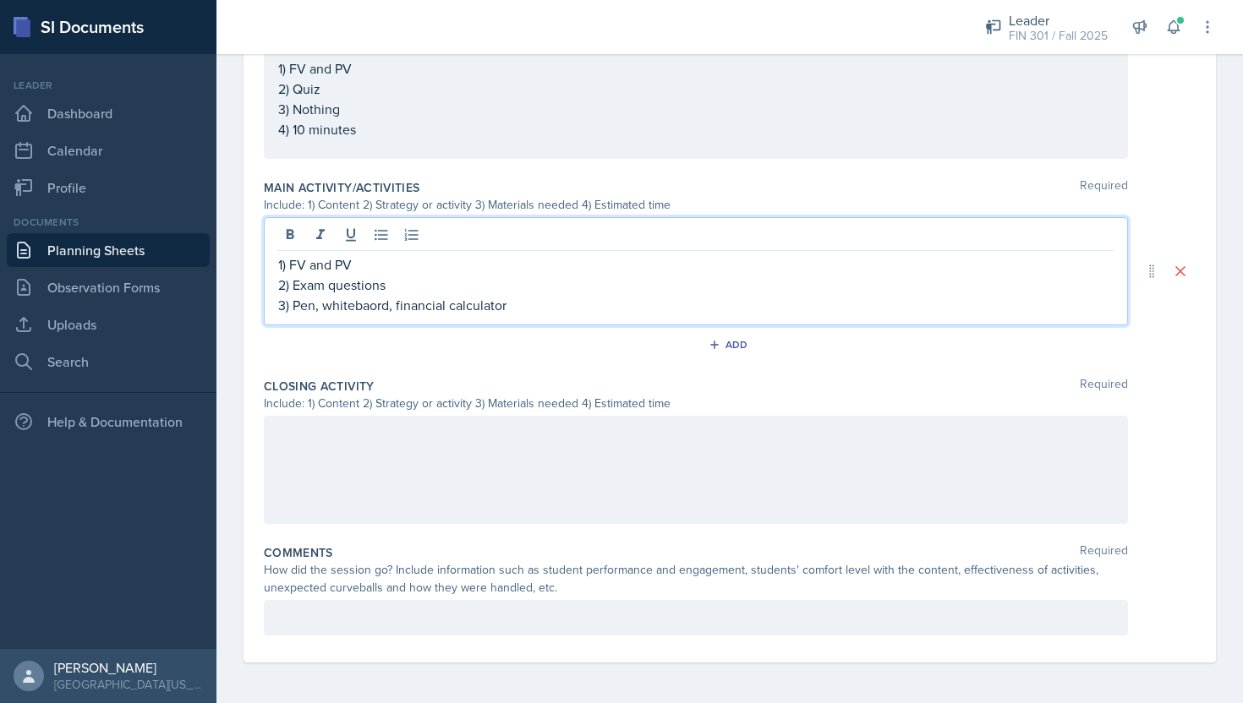
click at [369, 309] on p "3) Pen, whitebaord, financial calculator" at bounding box center [695, 305] width 835 height 20
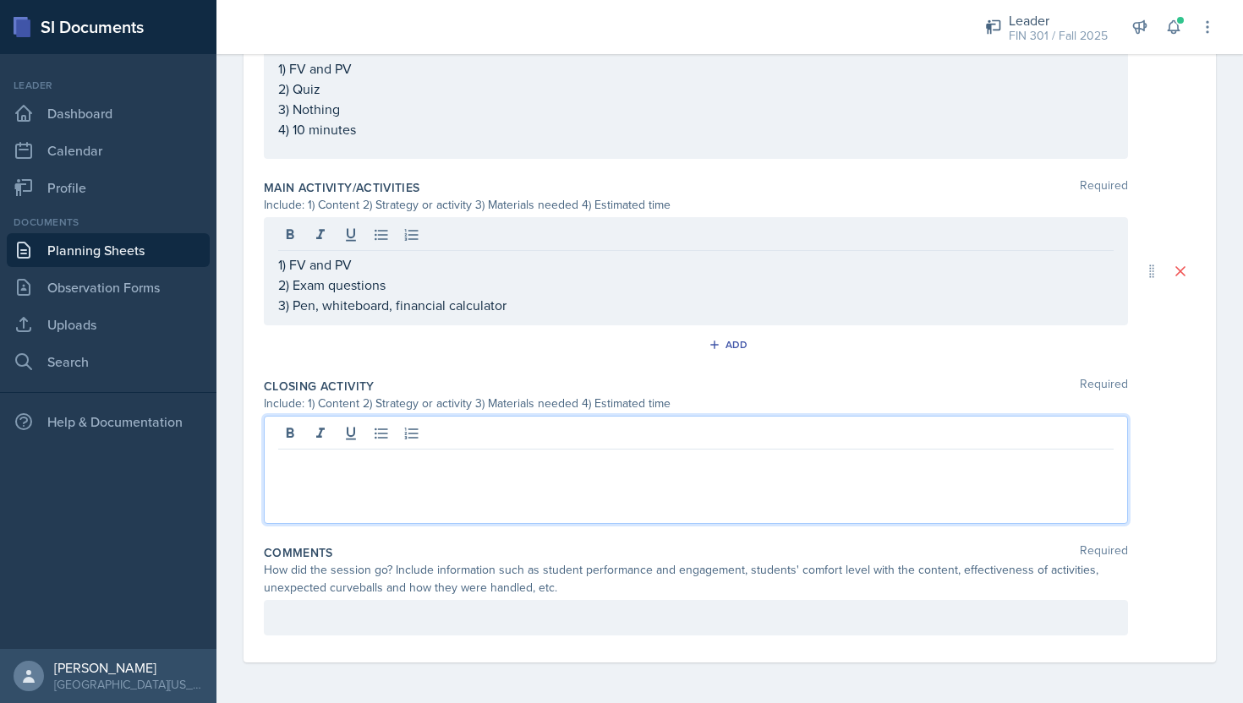
click at [348, 431] on div at bounding box center [696, 470] width 864 height 108
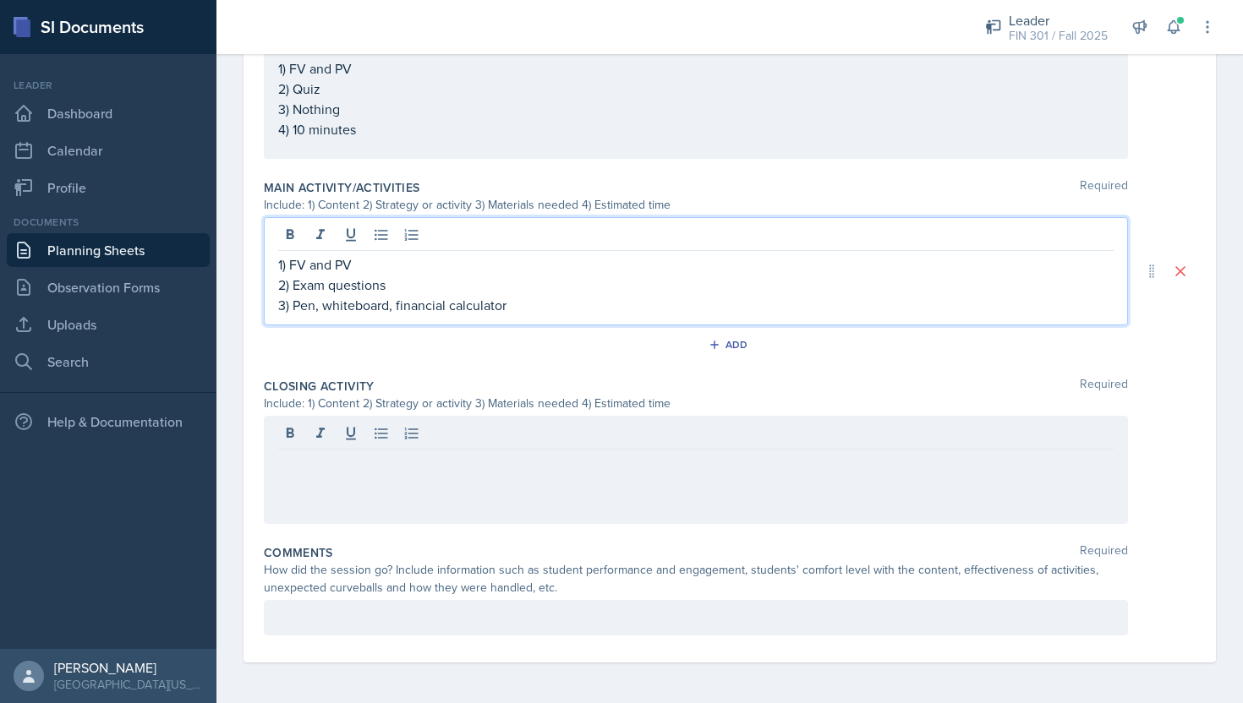
click at [556, 270] on div "1) FV and PV 2) Exam questions 3) Pen, whiteboard, financial calculator" at bounding box center [695, 285] width 835 height 61
click at [523, 313] on p "3) Pen, whiteboard, financial calculator" at bounding box center [695, 305] width 835 height 20
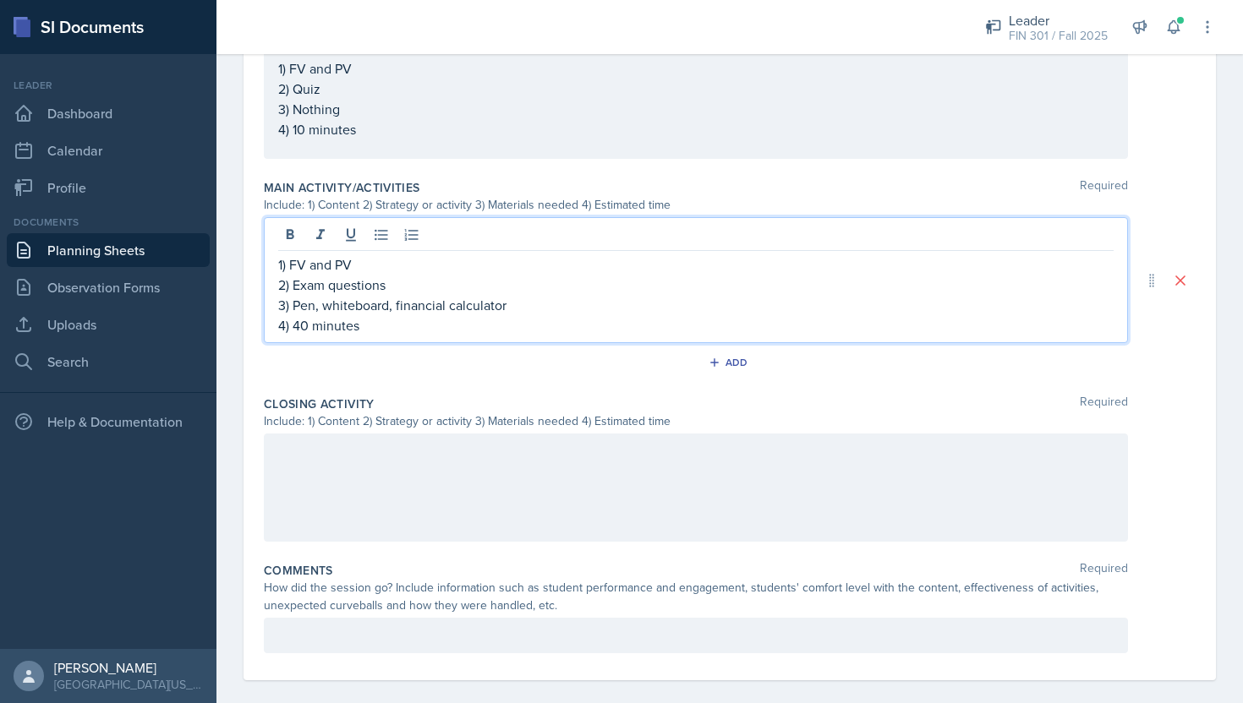
click at [464, 471] on div at bounding box center [696, 488] width 864 height 108
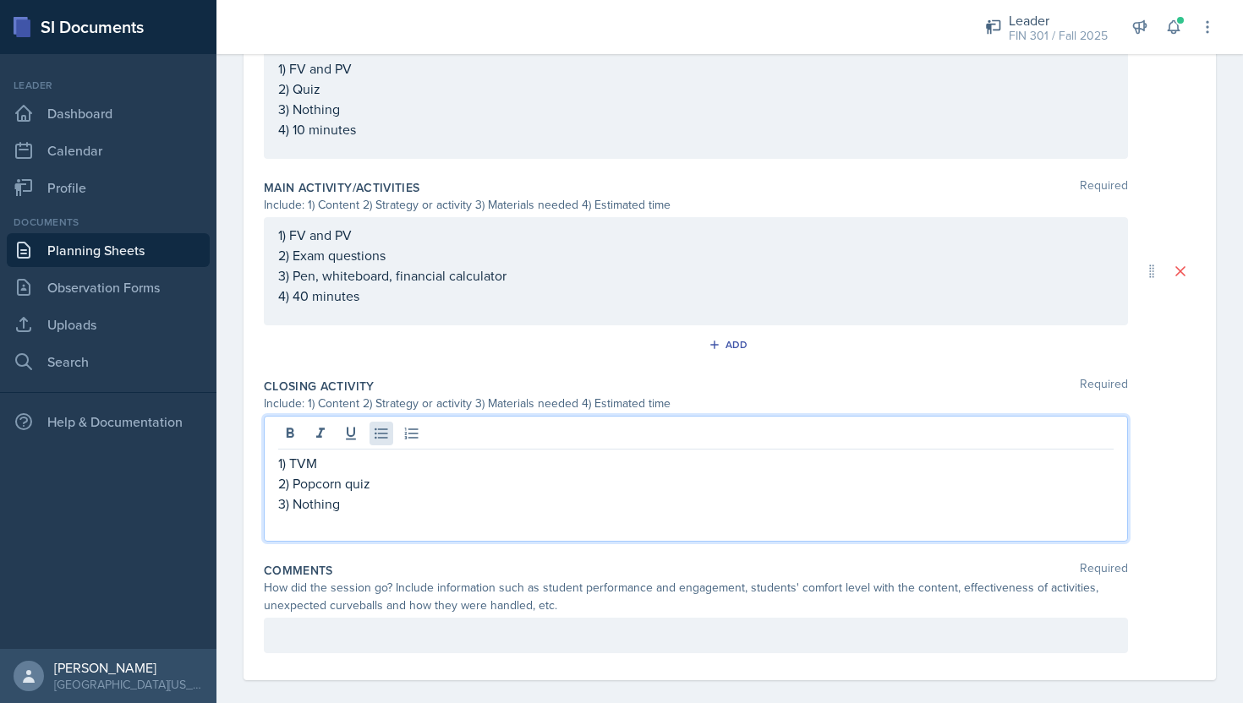
scroll to position [720, 0]
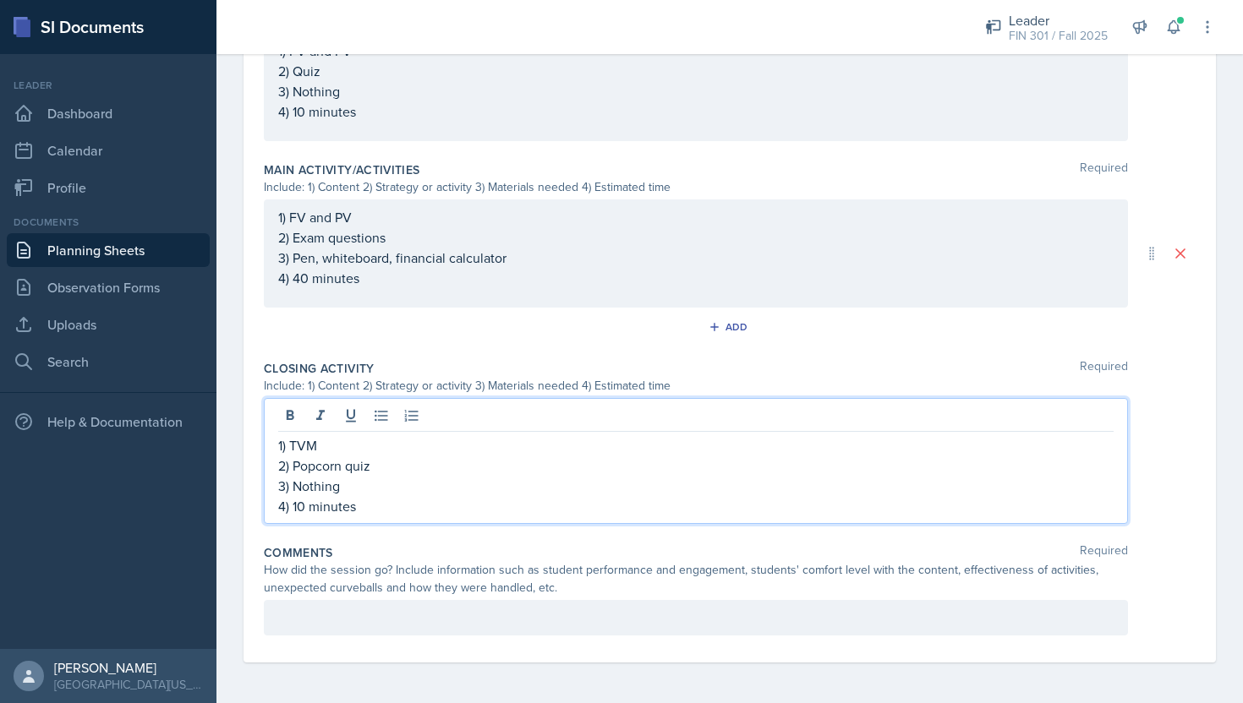
click at [391, 618] on div at bounding box center [696, 618] width 864 height 36
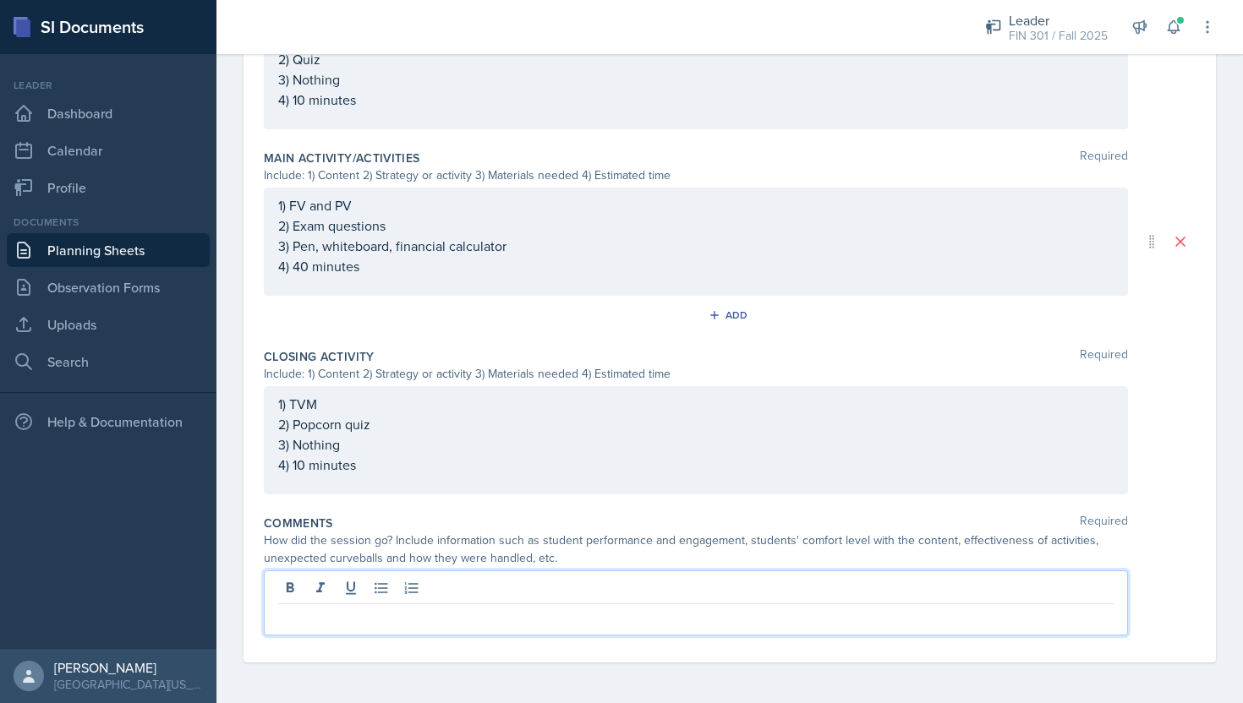
scroll to position [714, 0]
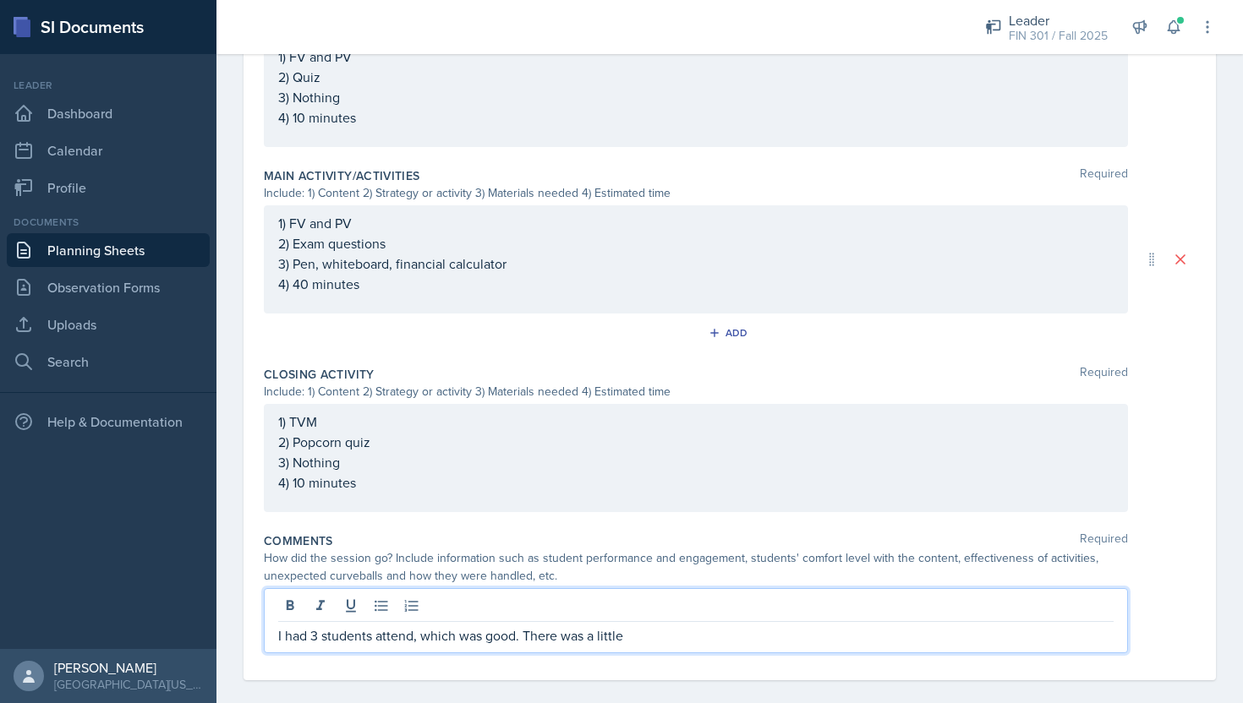
click at [650, 635] on p "I had 3 students attend, which was good. There was a little" at bounding box center [695, 636] width 835 height 20
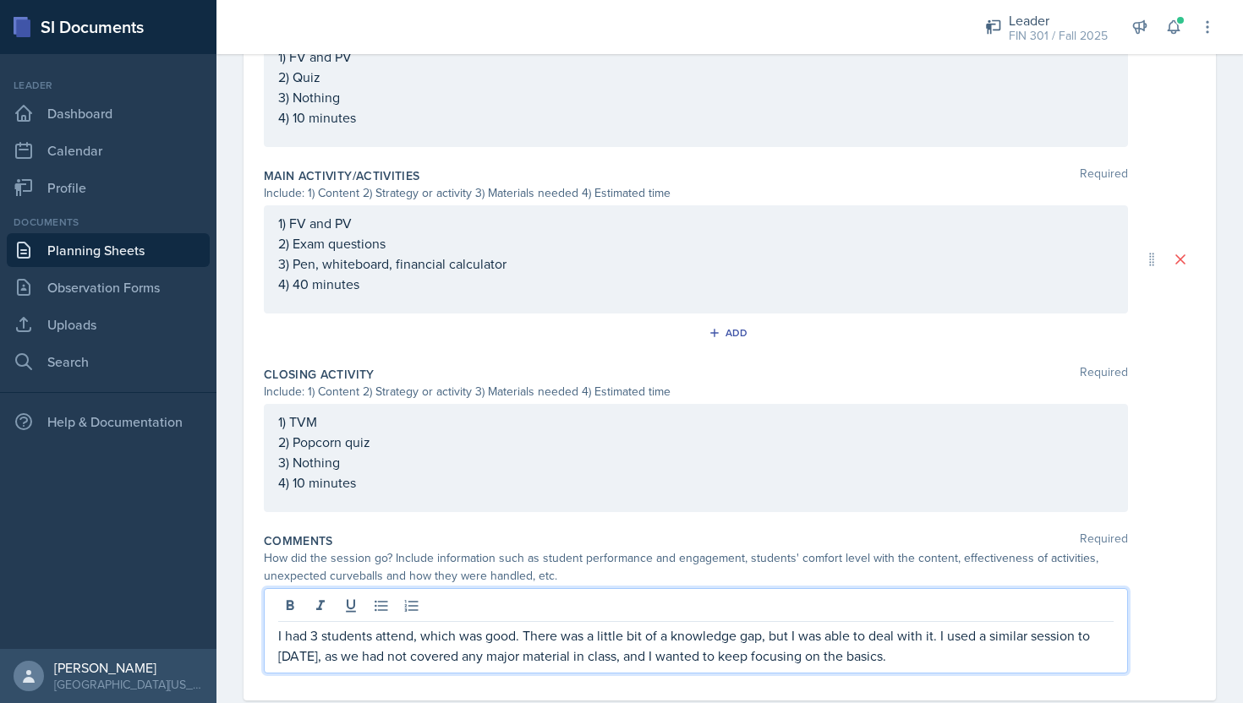
scroll to position [753, 0]
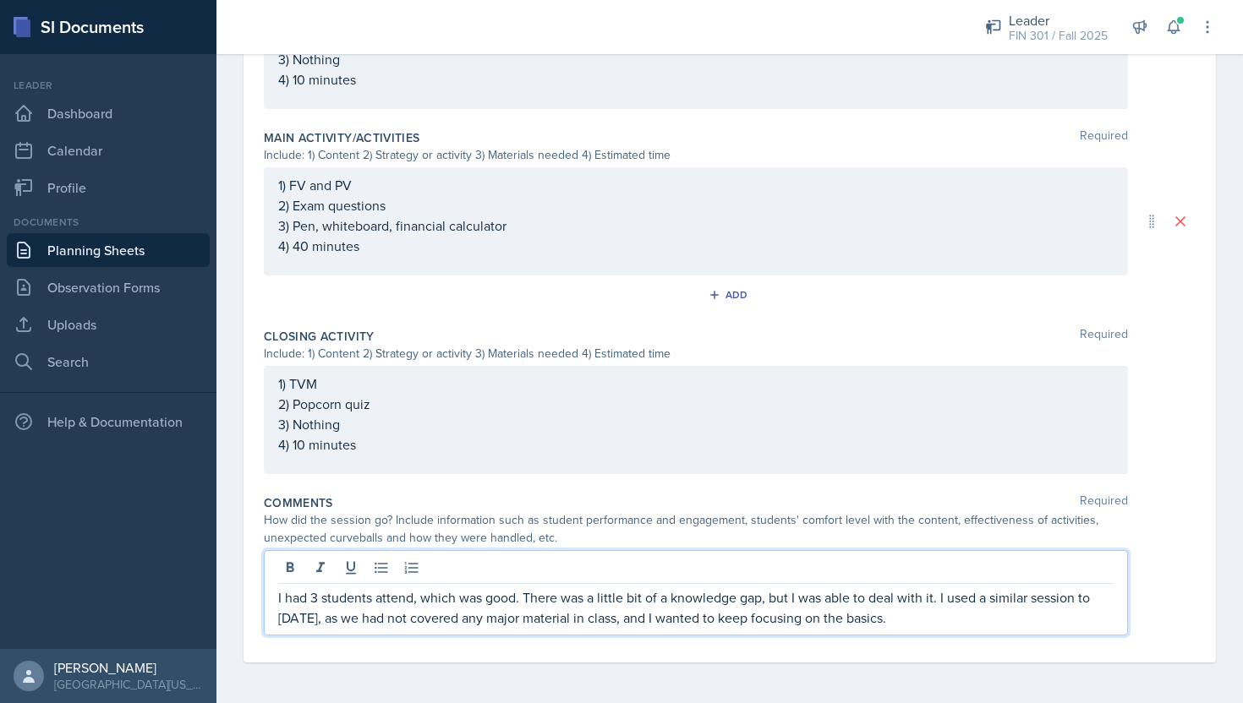
click at [1020, 617] on p "I had 3 students attend, which was good. There was a little bit of a knowledge …" at bounding box center [695, 608] width 835 height 41
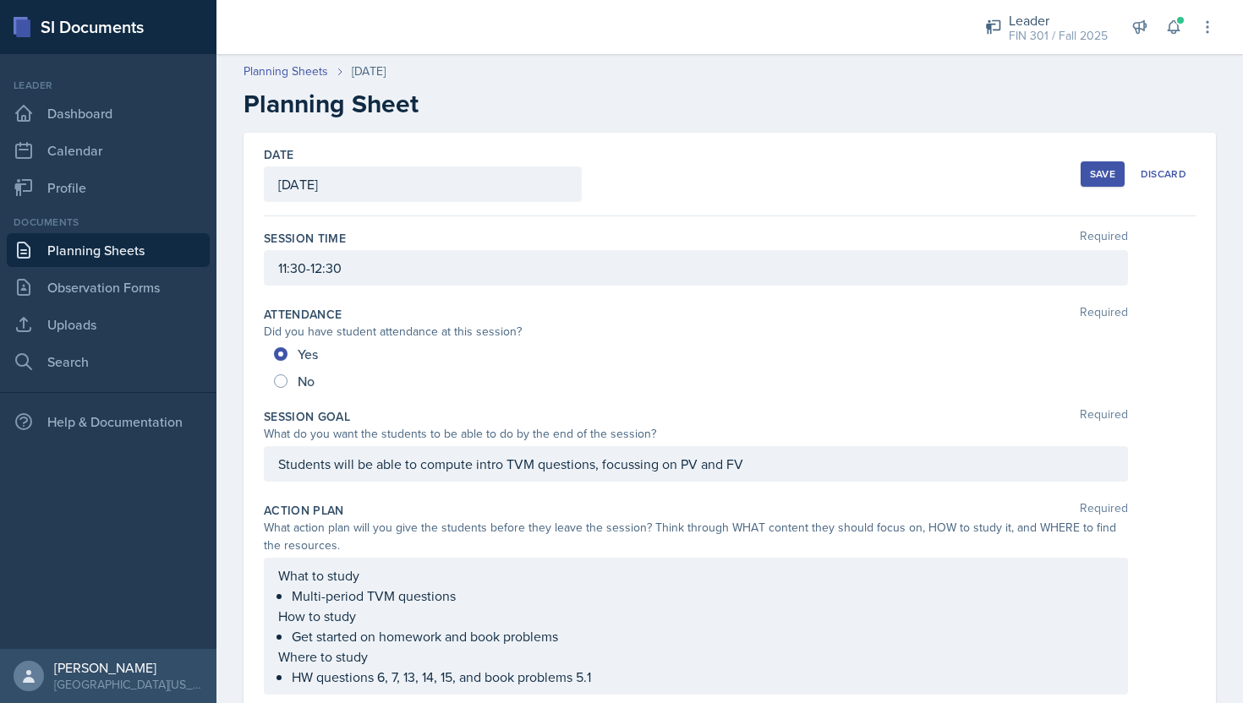
click at [1098, 144] on div "Date [DATE] [DATE] 31 1 2 3 4 5 6 7 8 9 10 11 12 13 14 15 16 17 18 19 20 21 22 …" at bounding box center [730, 175] width 932 height 84
click at [1091, 190] on div "Save Discard" at bounding box center [1138, 174] width 115 height 39
click at [1091, 176] on div "Save" at bounding box center [1102, 174] width 25 height 14
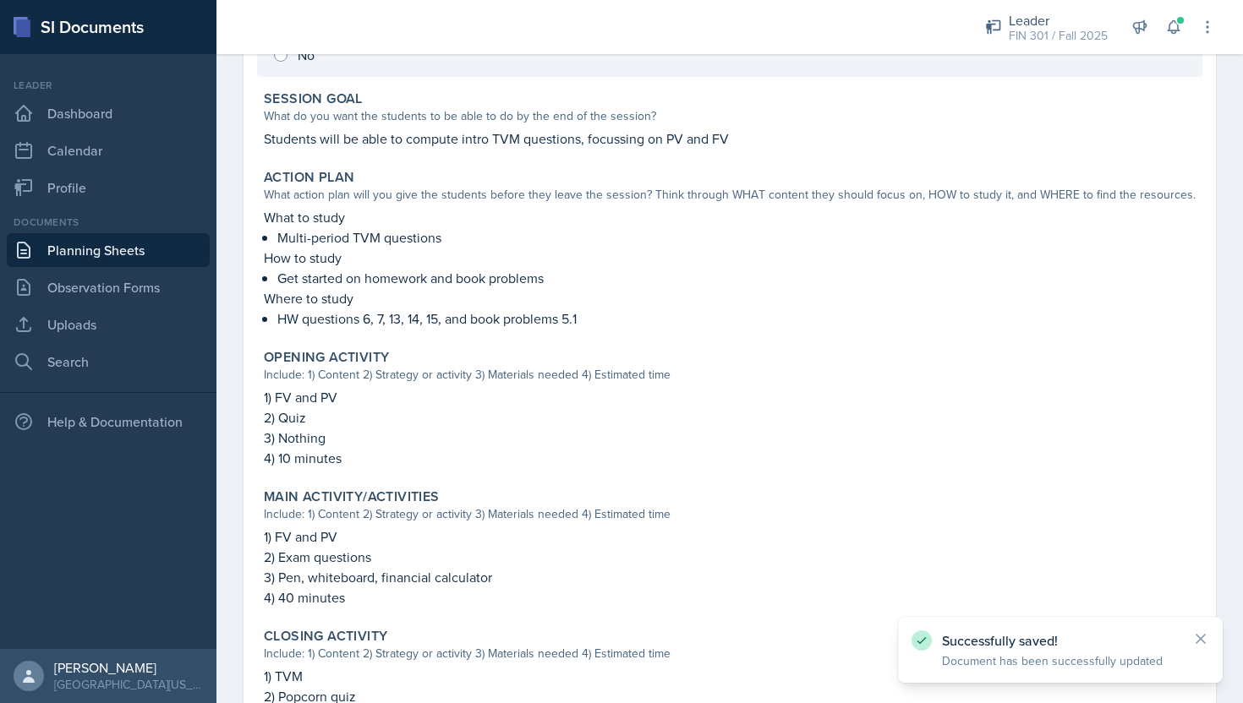
scroll to position [584, 0]
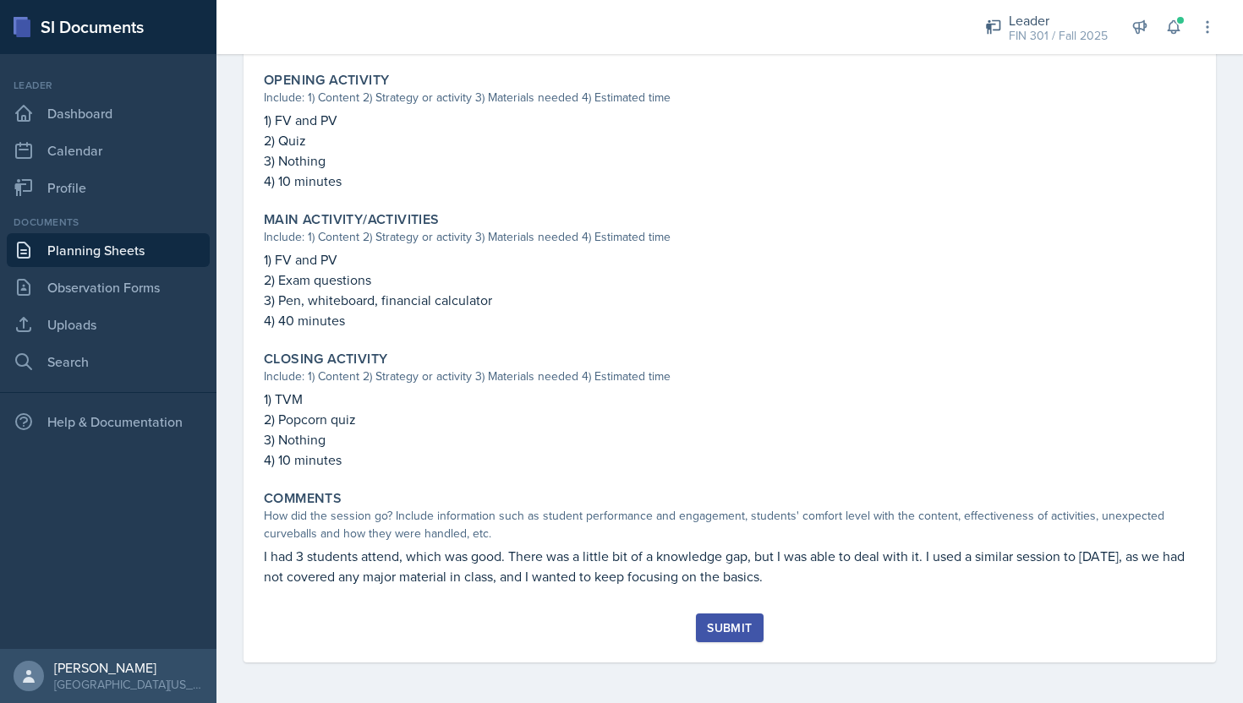
click at [724, 610] on div "Session Time 11:30-12:30 Attendance Did you have student attendance at this ses…" at bounding box center [730, 122] width 932 height 984
click at [724, 621] on div "Submit" at bounding box center [729, 628] width 45 height 14
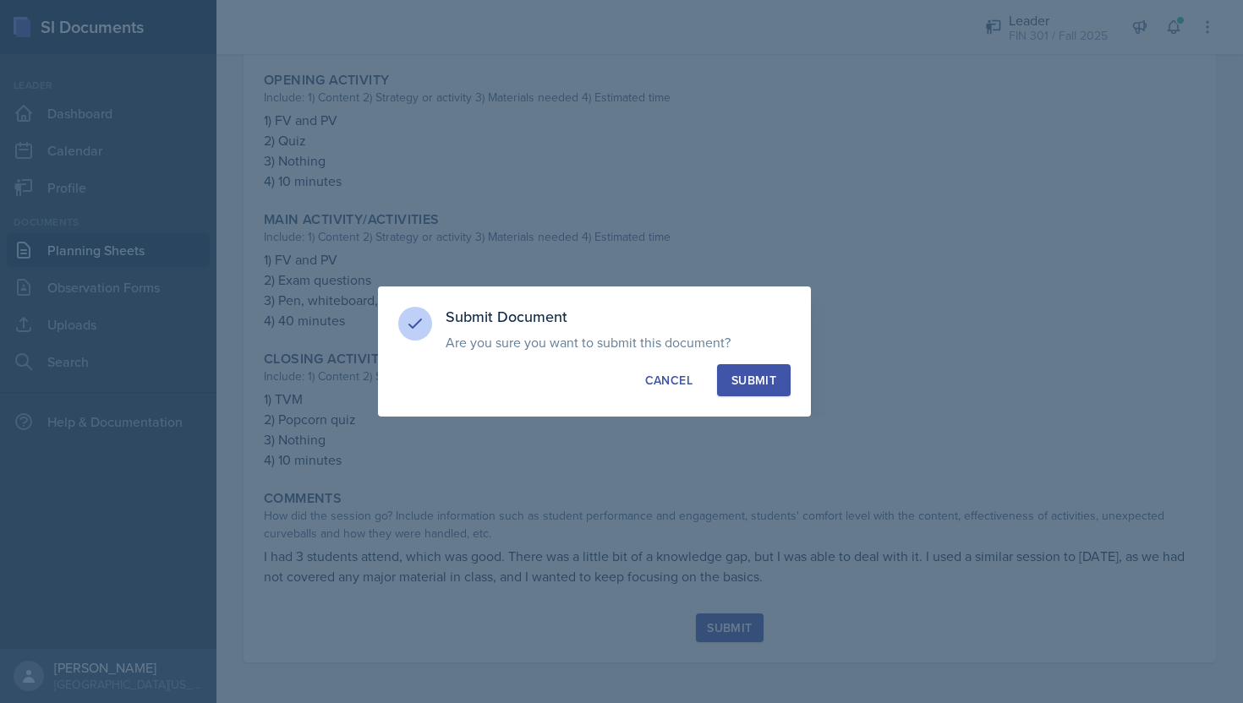
click at [771, 372] on div "Submit" at bounding box center [753, 380] width 45 height 17
radio input "true"
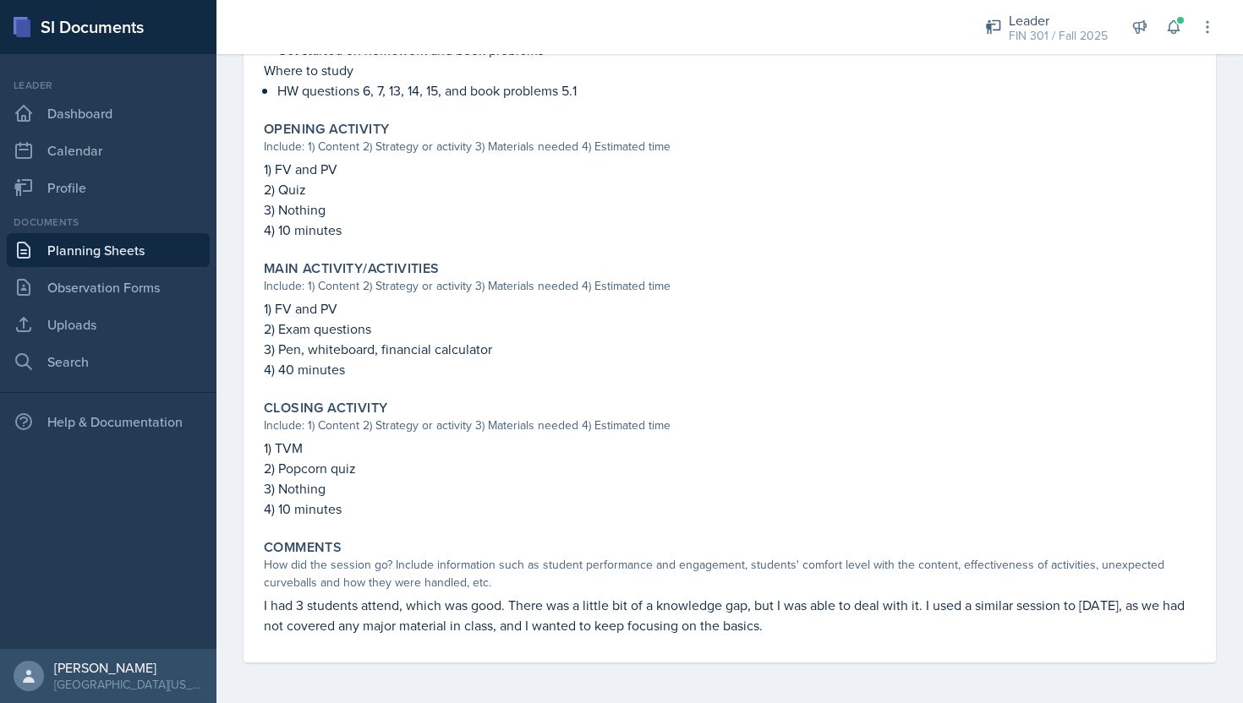
scroll to position [0, 0]
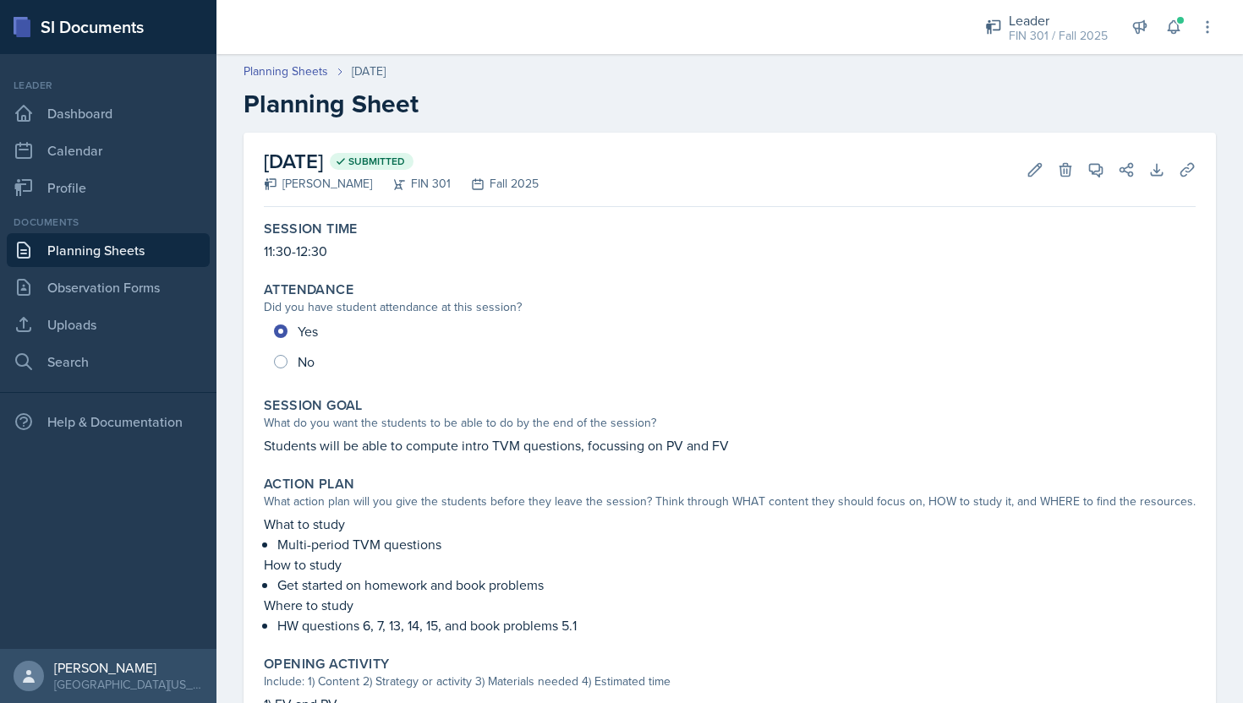
click at [74, 249] on link "Planning Sheets" at bounding box center [108, 250] width 203 height 34
